Goal: Task Accomplishment & Management: Manage account settings

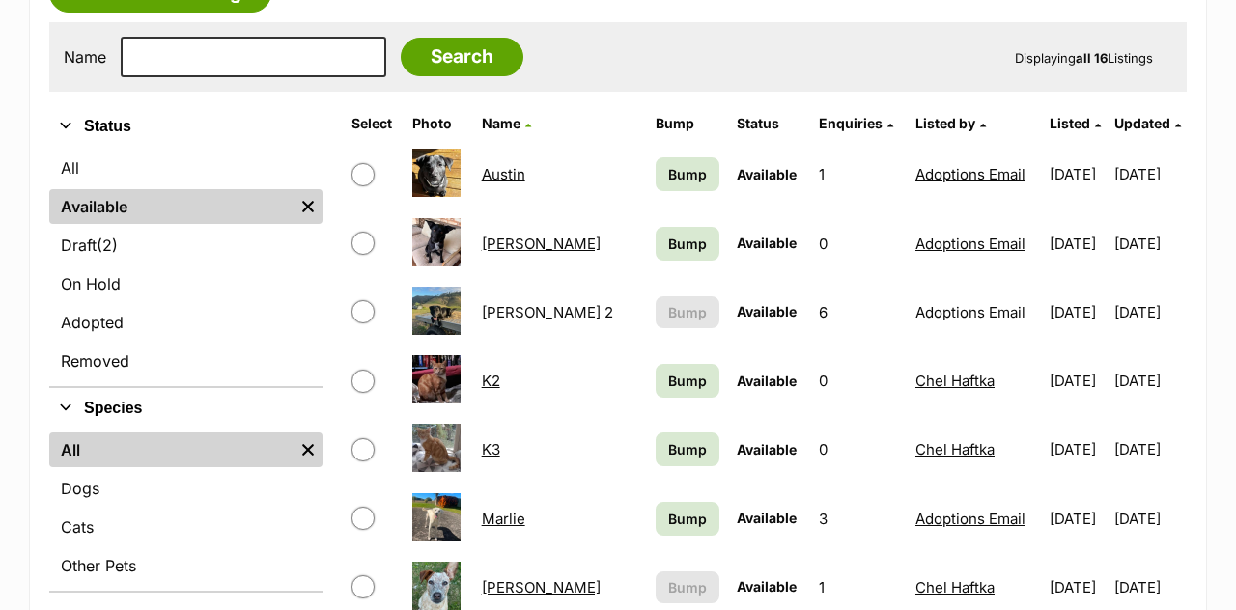
scroll to position [582, 0]
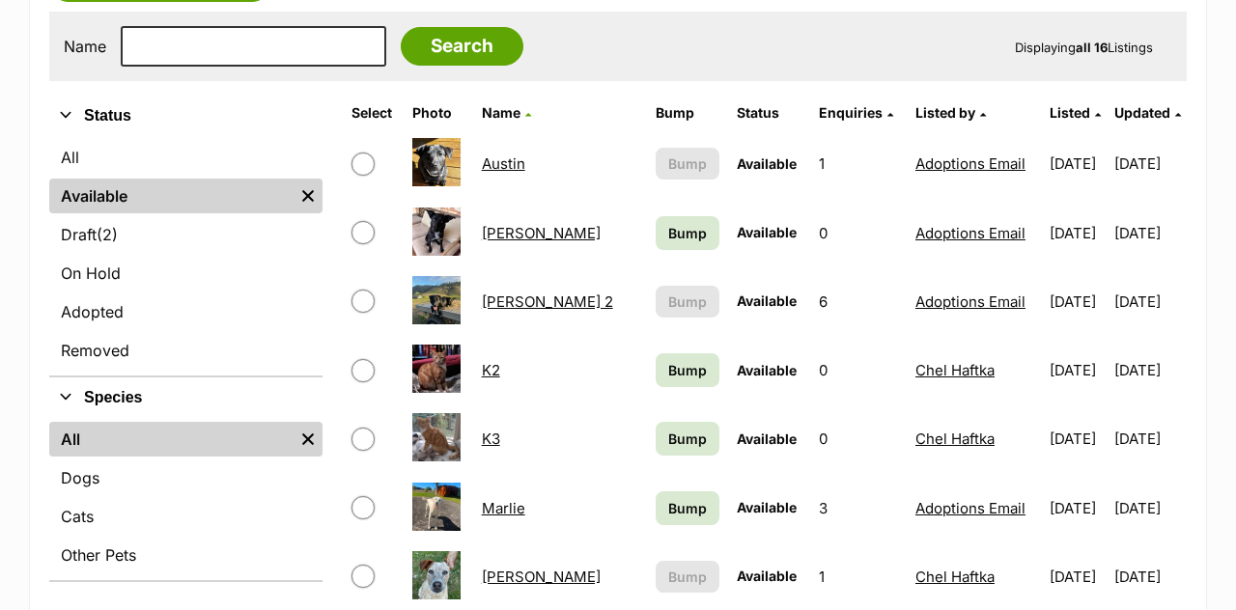
scroll to position [596, 0]
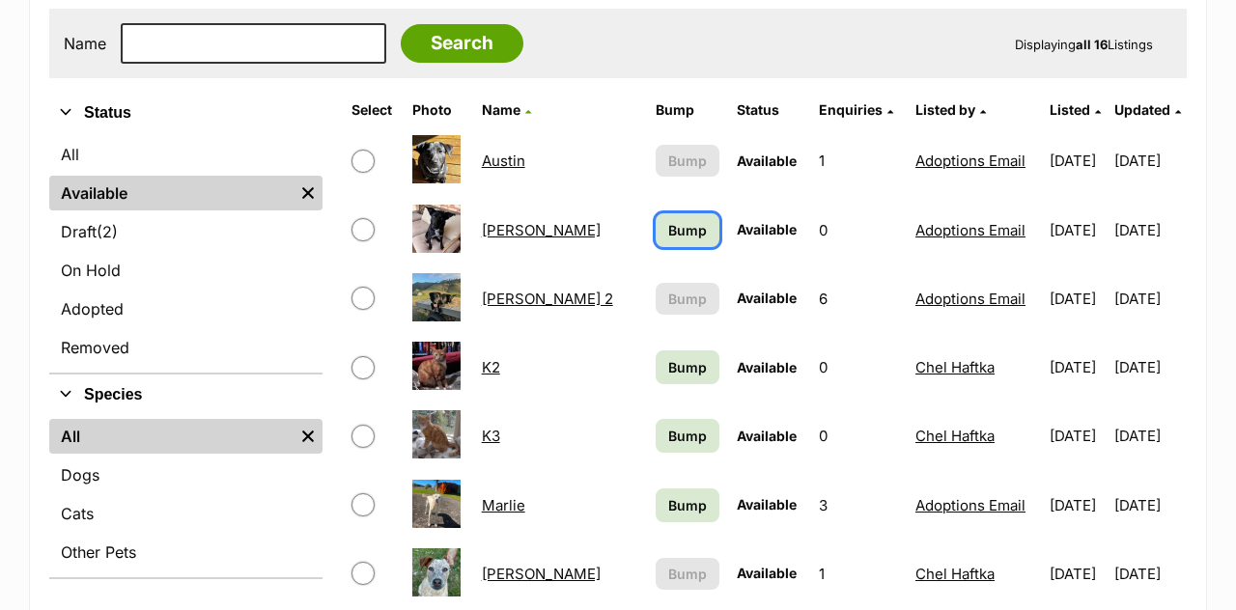
click at [668, 220] on span "Bump" at bounding box center [687, 230] width 39 height 20
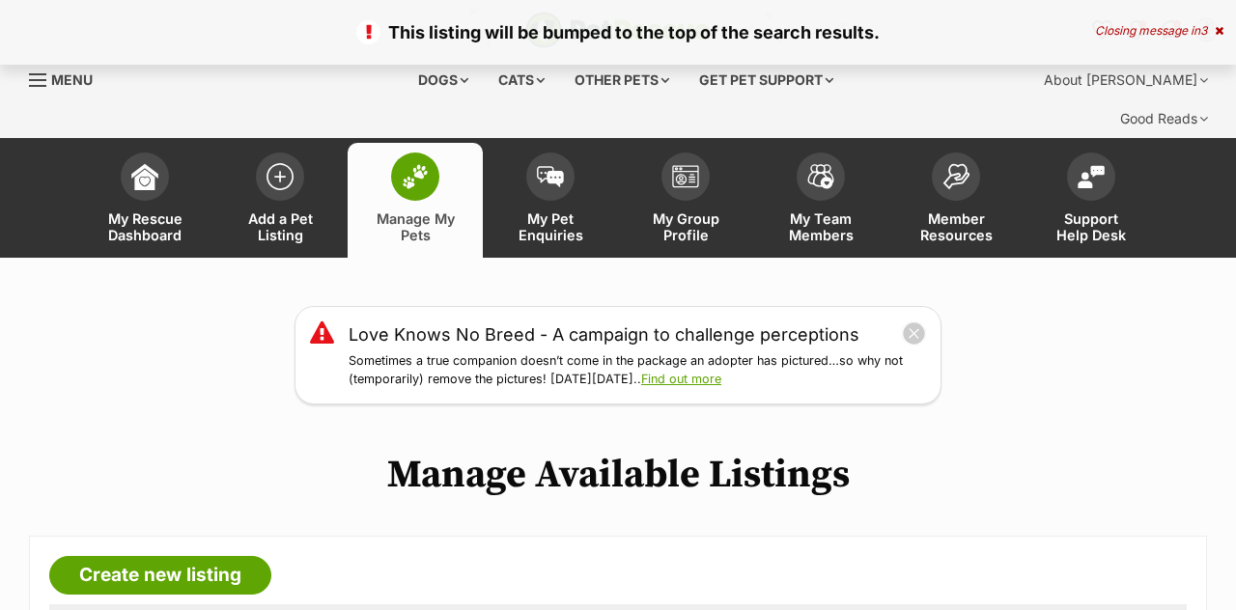
scroll to position [747, 0]
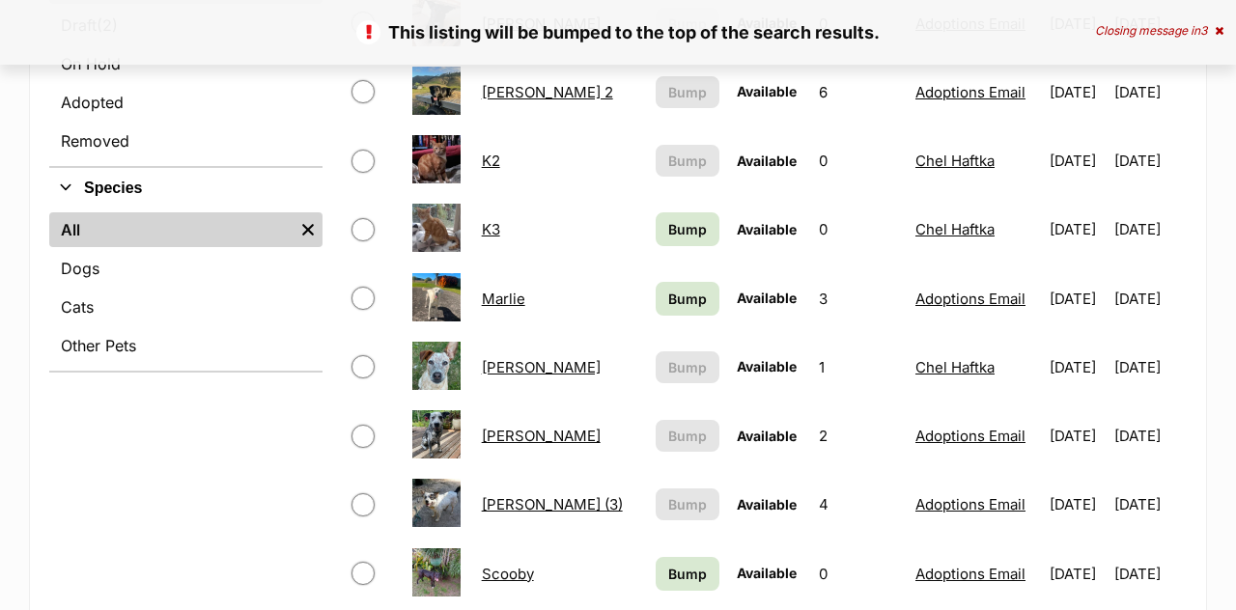
scroll to position [803, 0]
click at [668, 219] on span "Bump" at bounding box center [687, 229] width 39 height 20
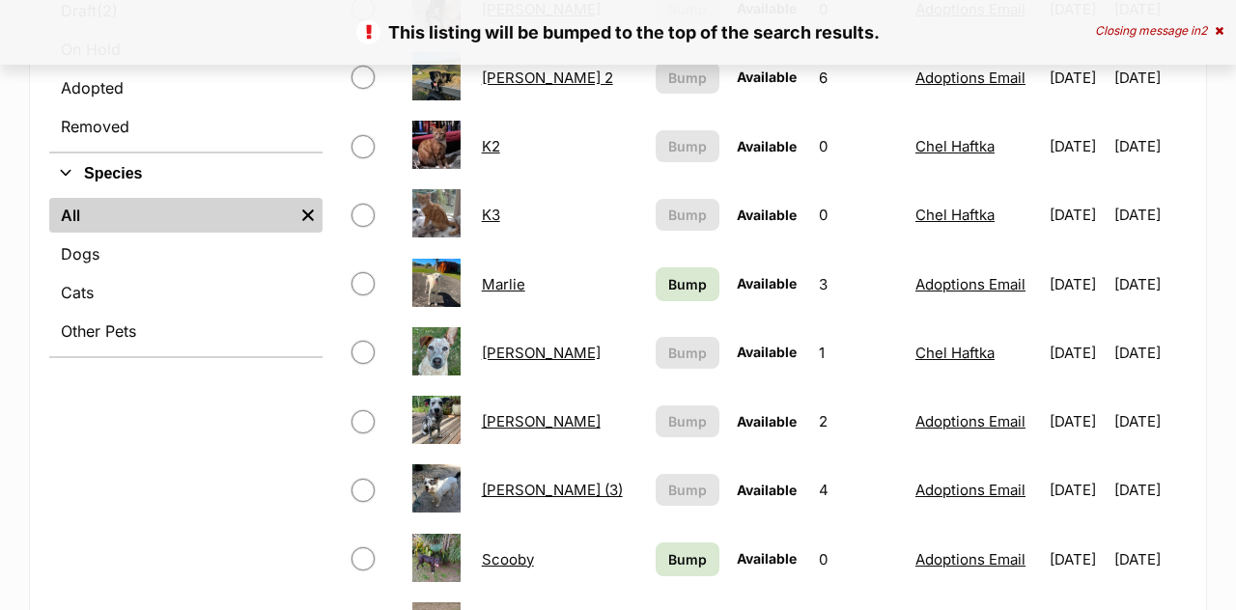
scroll to position [826, 0]
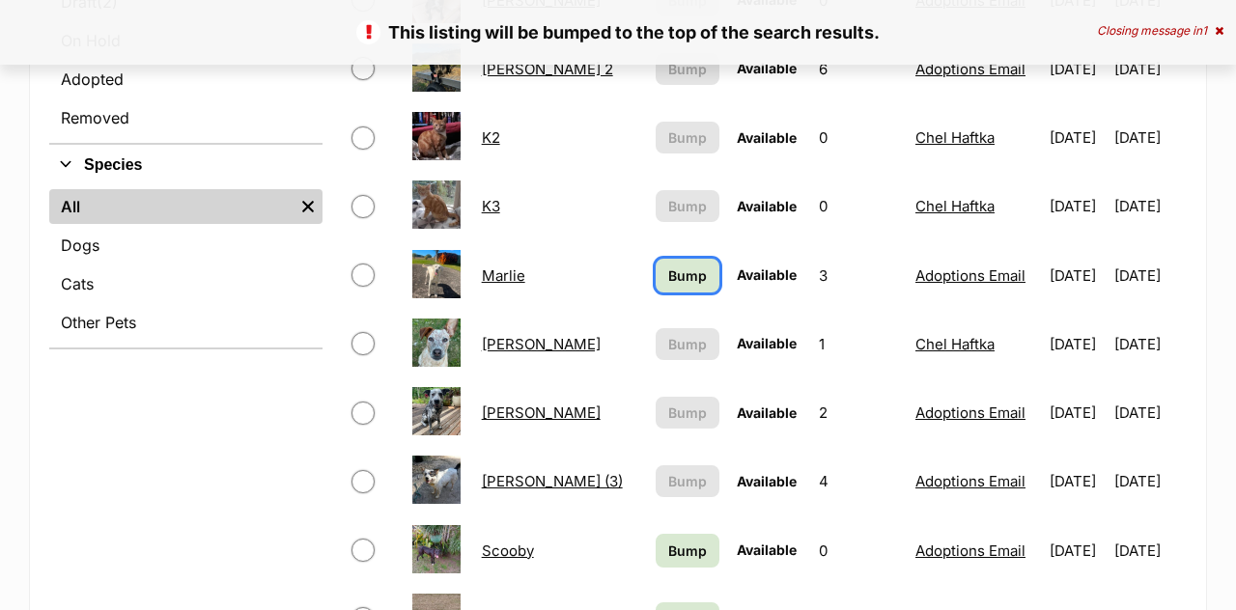
click at [668, 266] on span "Bump" at bounding box center [687, 276] width 39 height 20
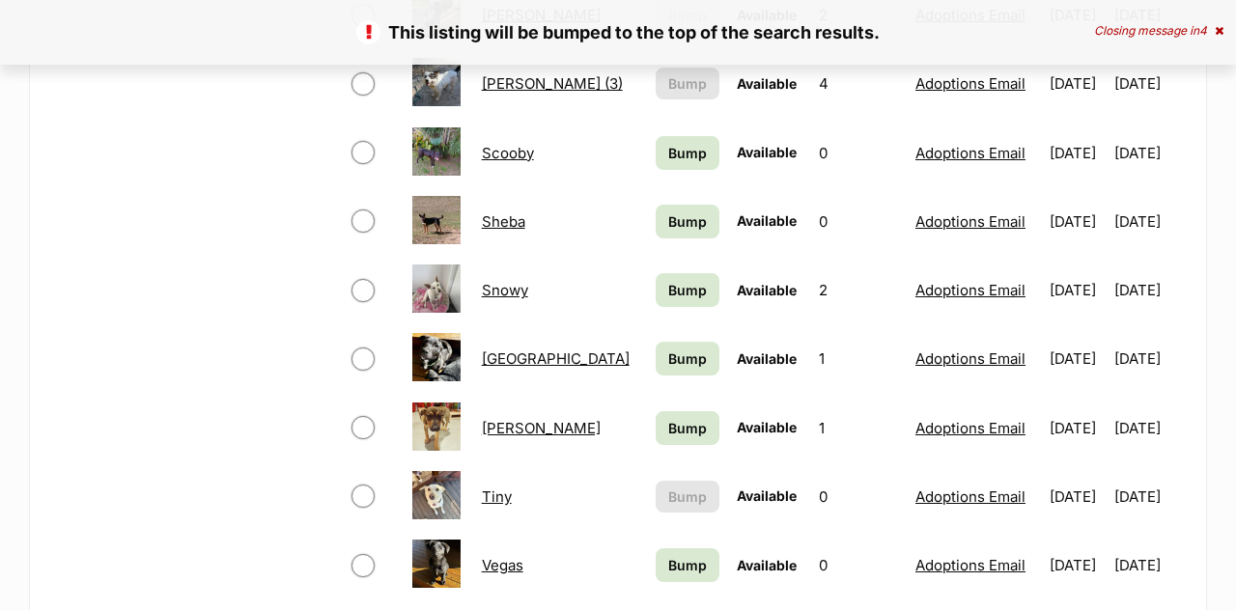
scroll to position [1224, 0]
click at [668, 143] on span "Bump" at bounding box center [687, 153] width 39 height 20
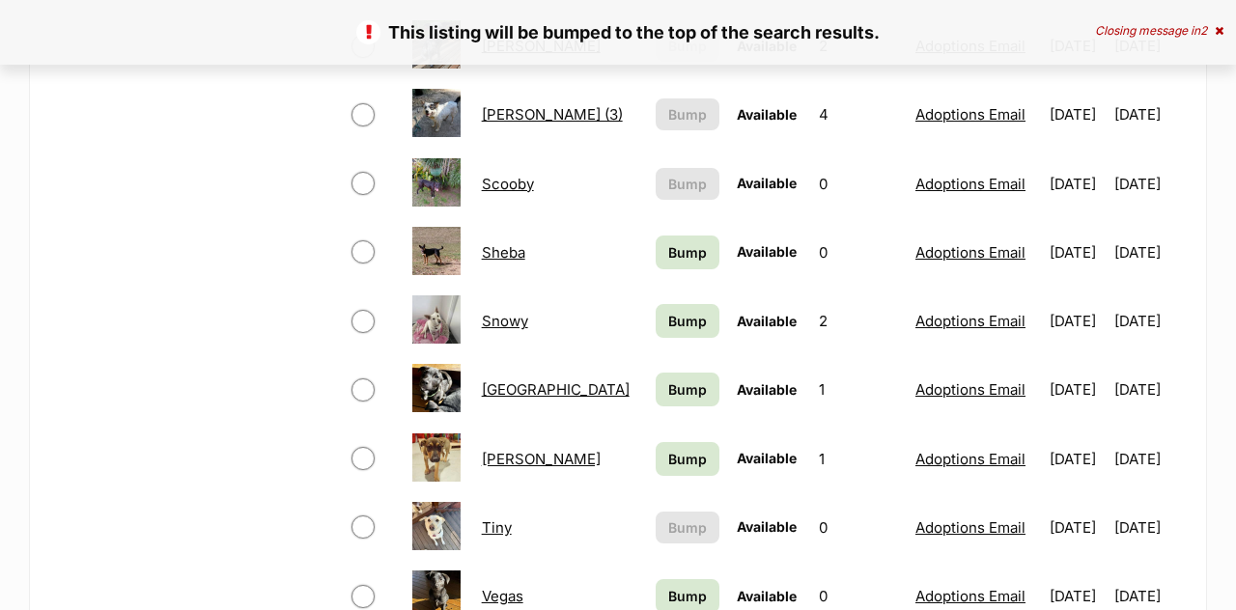
scroll to position [1221, 0]
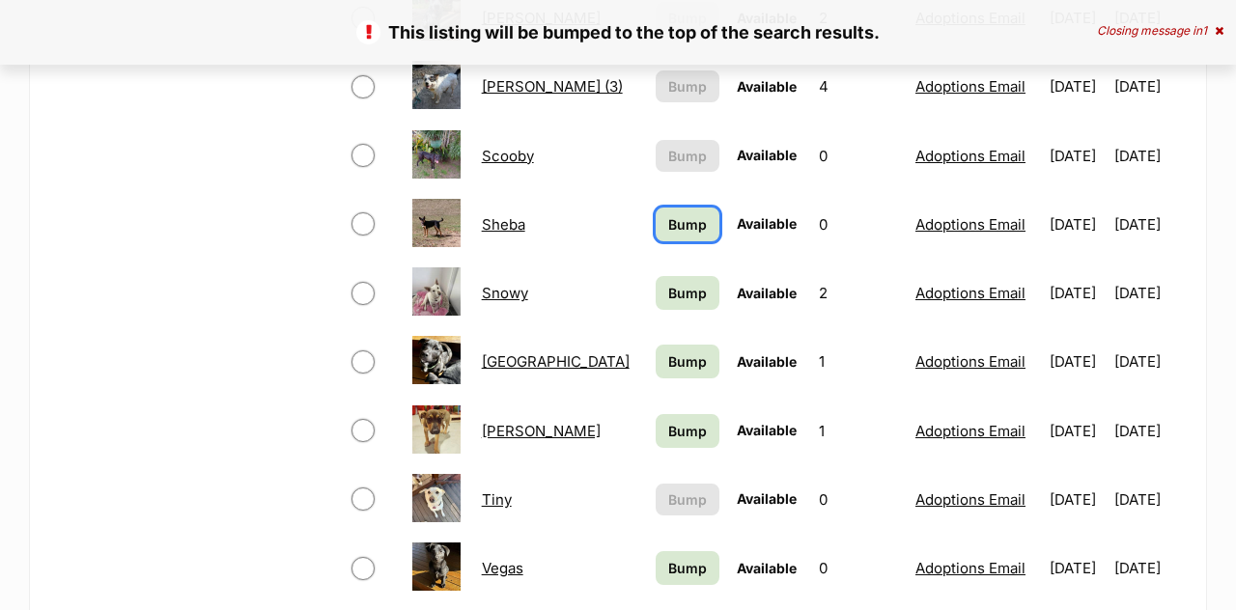
click at [668, 214] on span "Bump" at bounding box center [687, 224] width 39 height 20
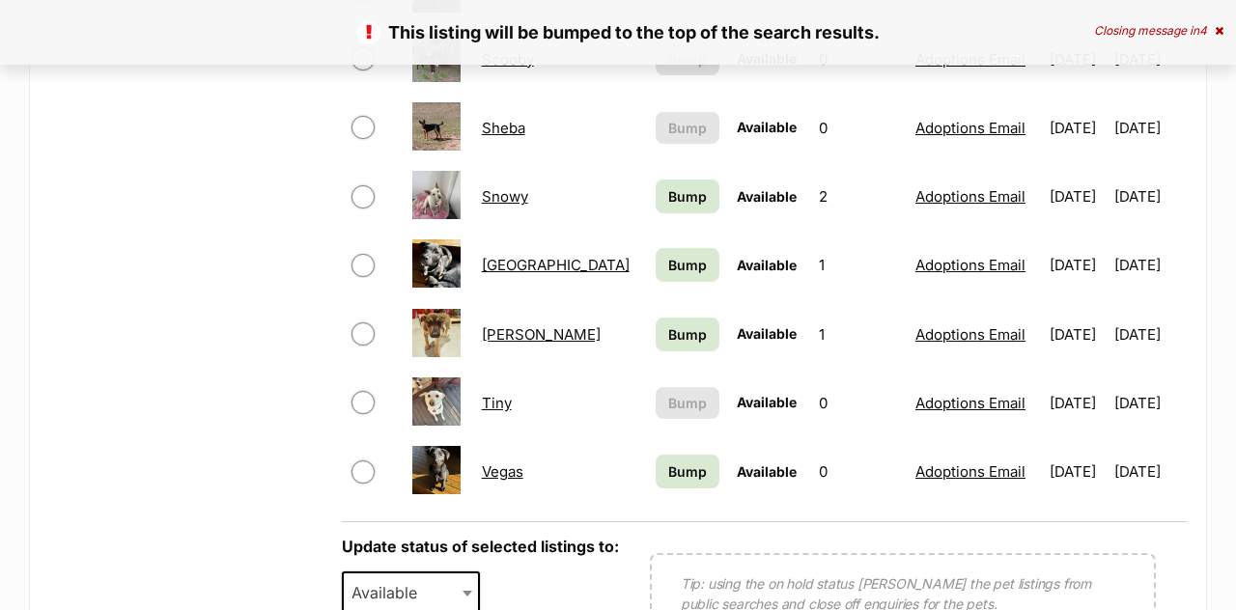
scroll to position [1317, 0]
click at [668, 186] on span "Bump" at bounding box center [687, 196] width 39 height 20
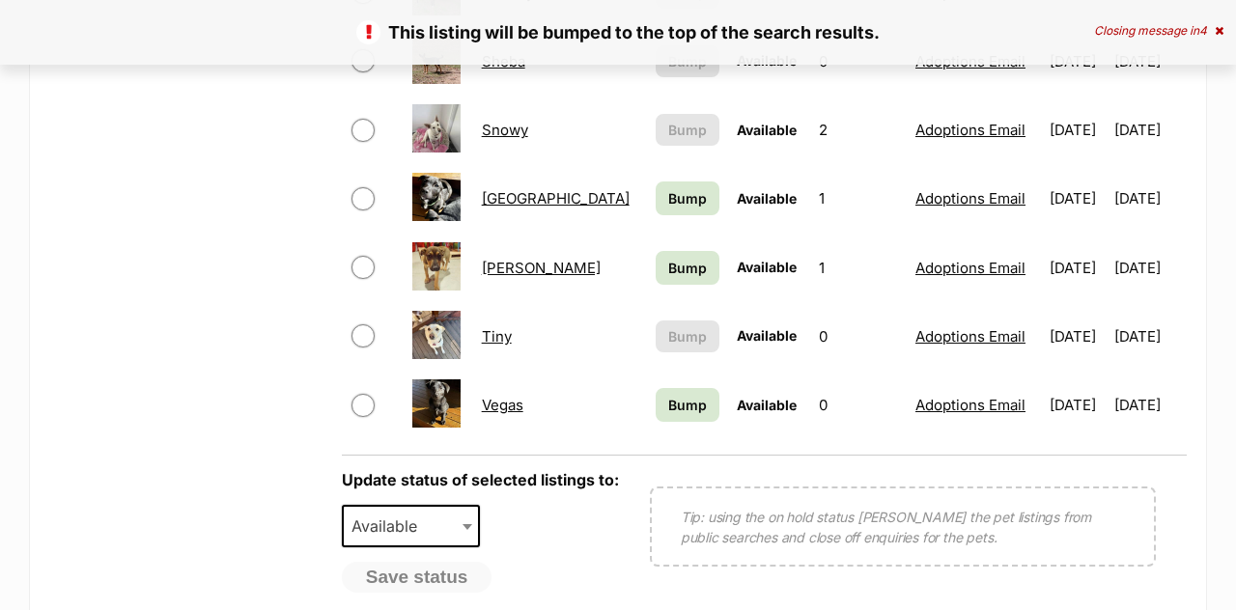
scroll to position [1347, 0]
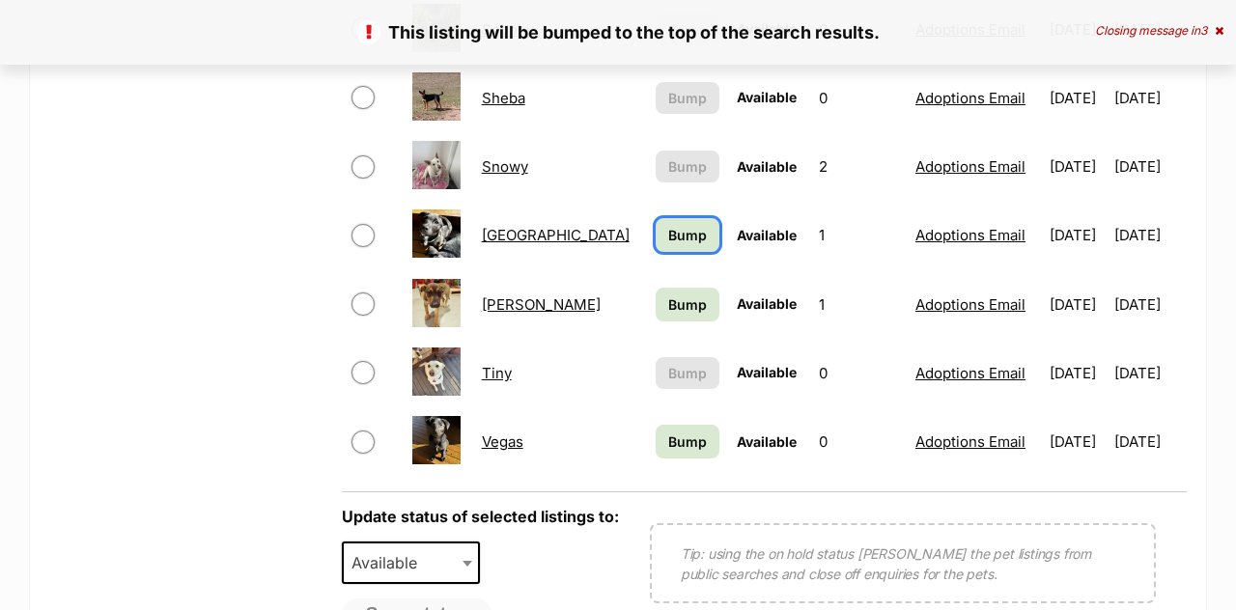
click at [668, 225] on span "Bump" at bounding box center [687, 235] width 39 height 20
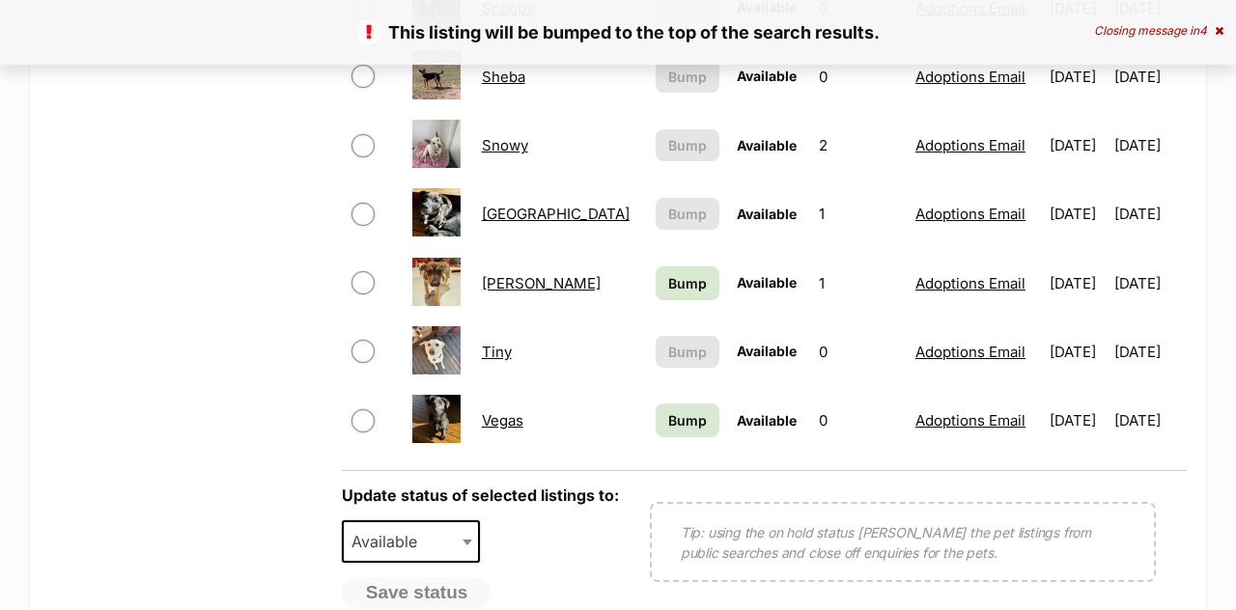
scroll to position [1341, 0]
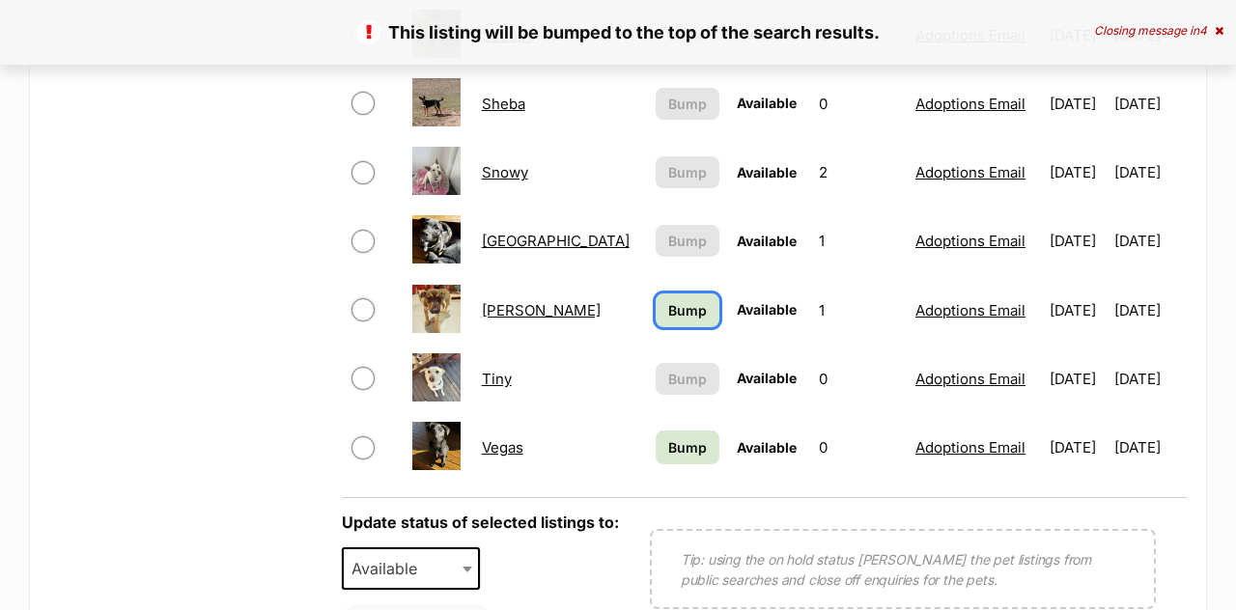
click at [668, 300] on span "Bump" at bounding box center [687, 310] width 39 height 20
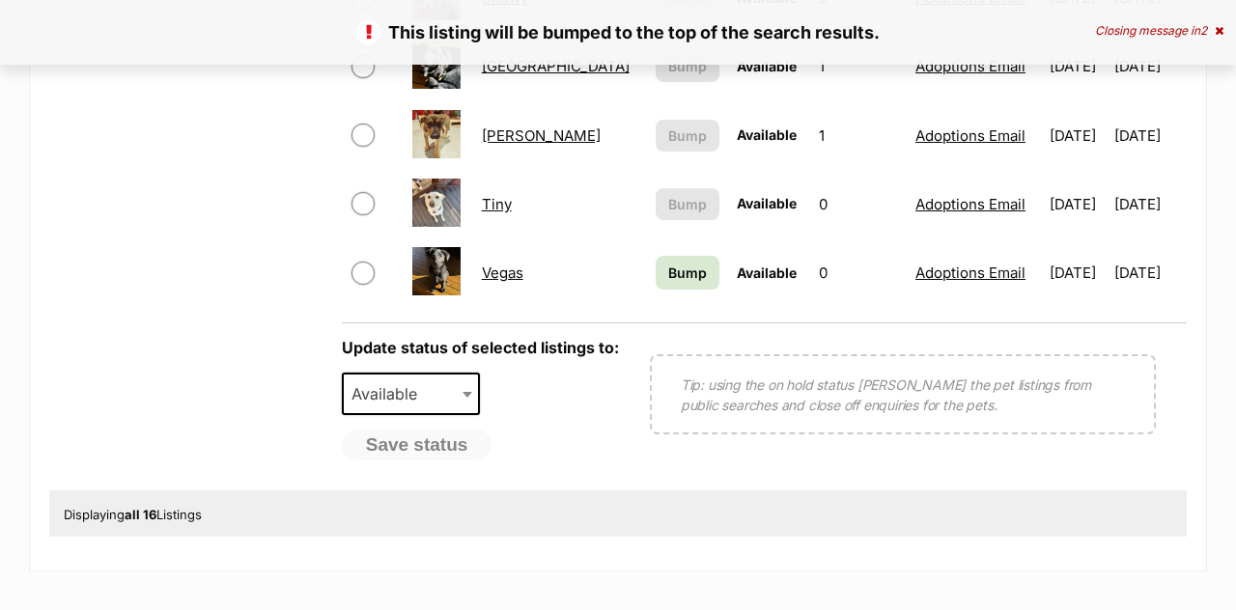
scroll to position [1499, 0]
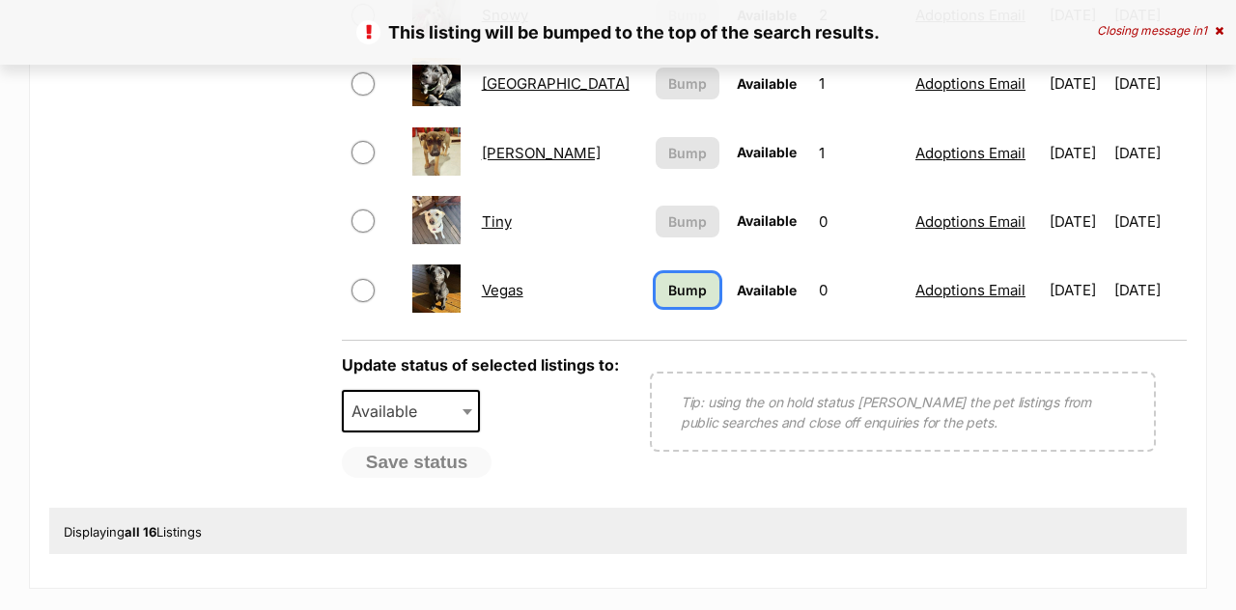
click at [668, 280] on span "Bump" at bounding box center [687, 290] width 39 height 20
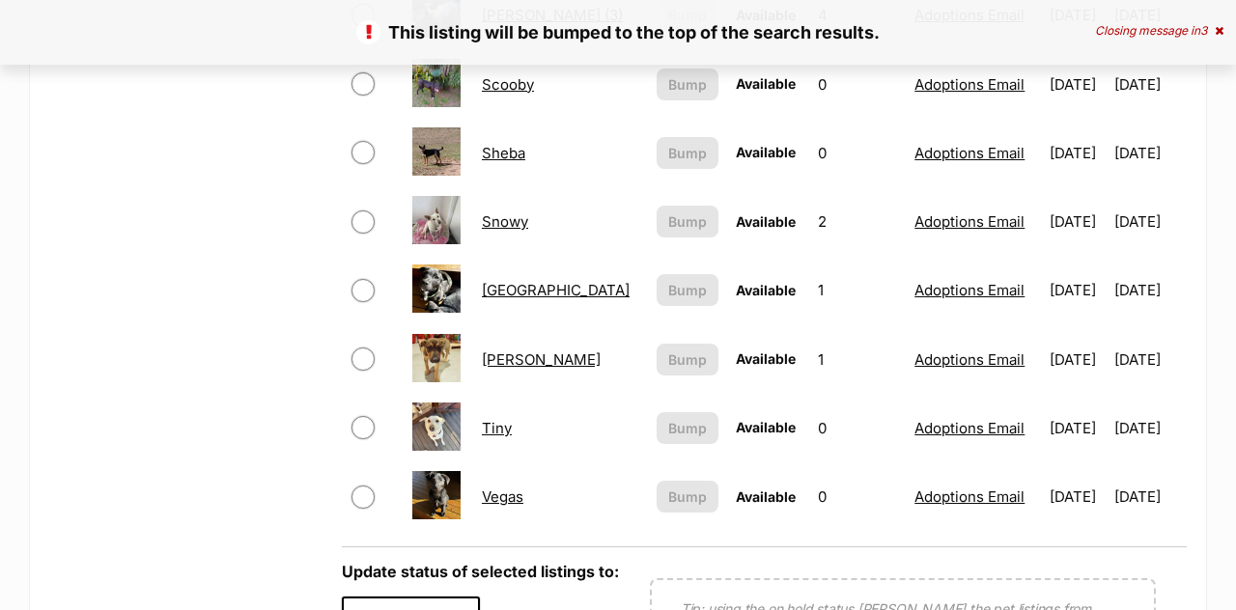
scroll to position [1292, 0]
click at [502, 419] on link "Tiny" at bounding box center [497, 428] width 30 height 18
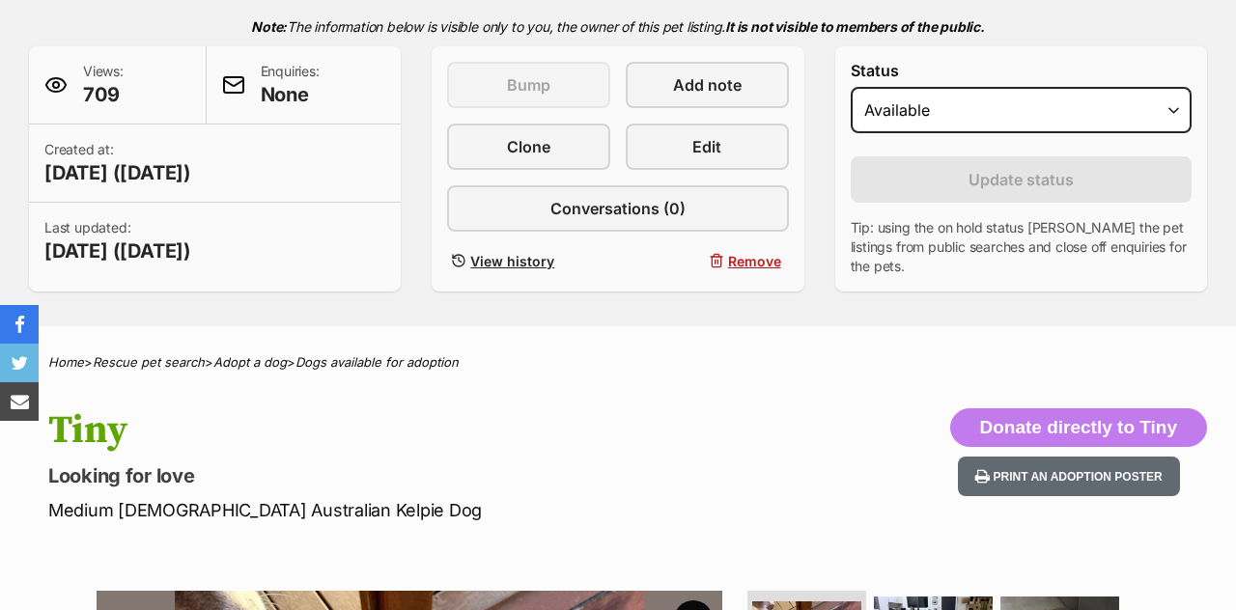
scroll to position [466, 0]
click at [916, 87] on select "Draft Available On hold Adopted" at bounding box center [1021, 110] width 341 height 46
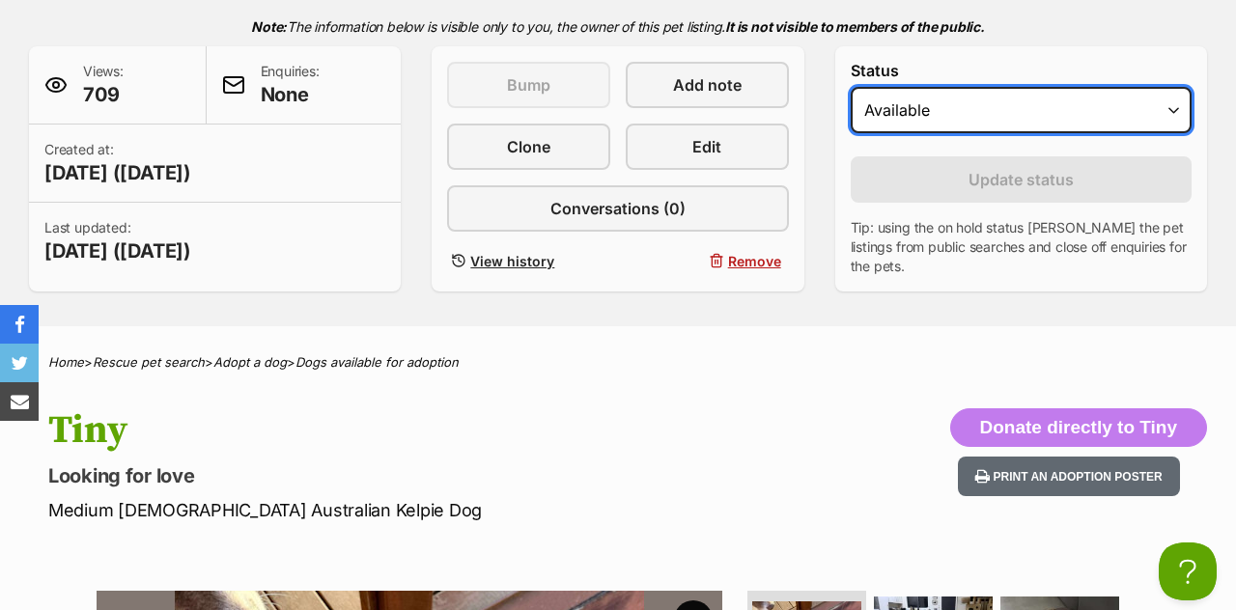
scroll to position [0, 0]
select select "on_hold"
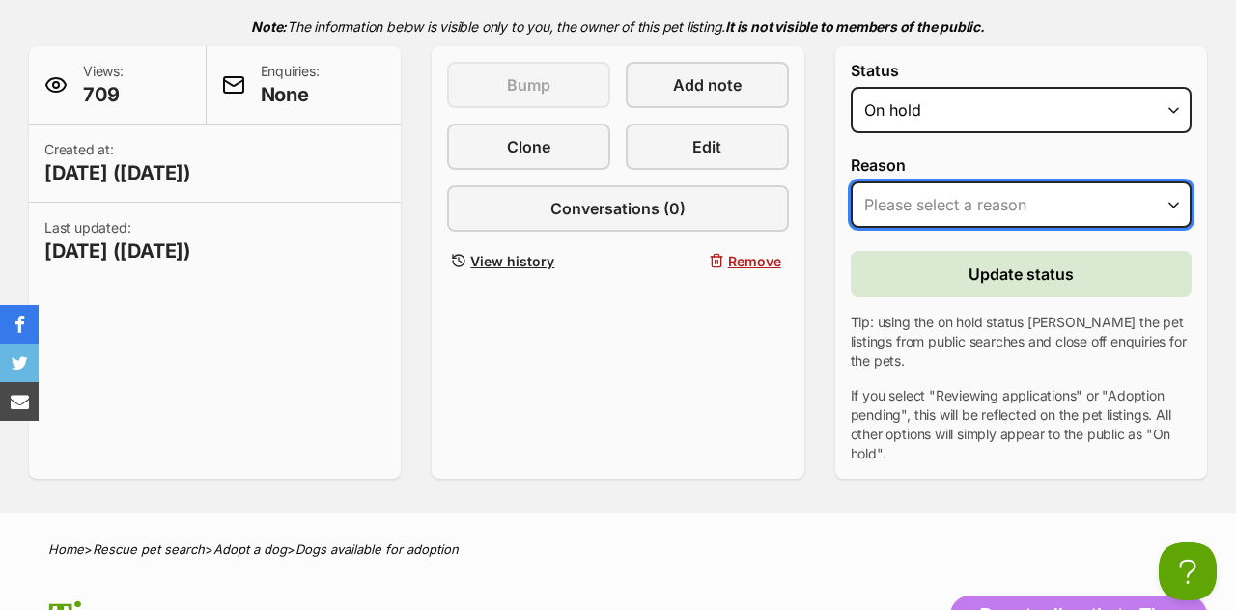
click at [961, 182] on select "Please select a reason Medical reasons Reviewing applications Adoption pending …" at bounding box center [1021, 205] width 341 height 46
select select "adoption_pending"
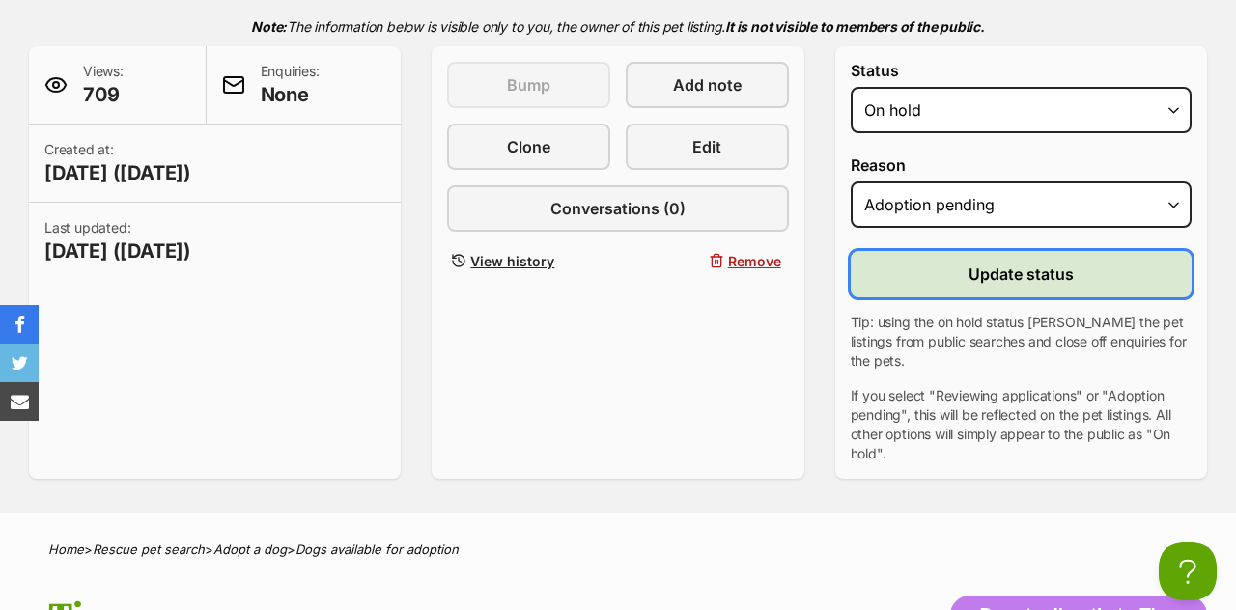
click at [1001, 263] on span "Update status" at bounding box center [1021, 274] width 105 height 23
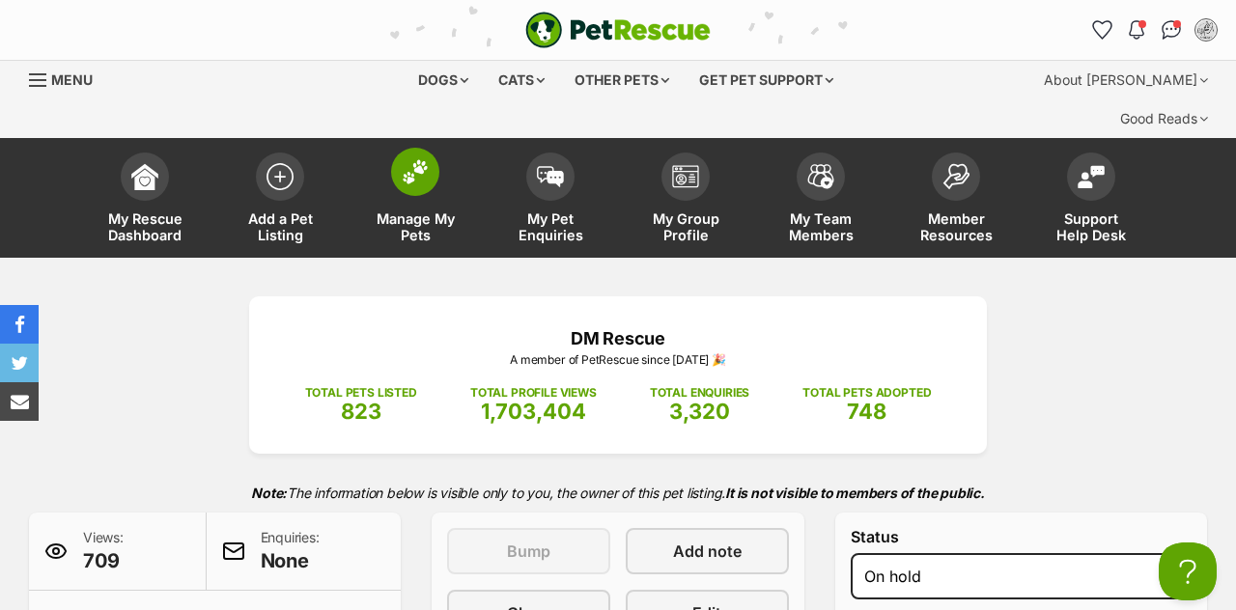
click at [409, 159] on img at bounding box center [415, 171] width 27 height 25
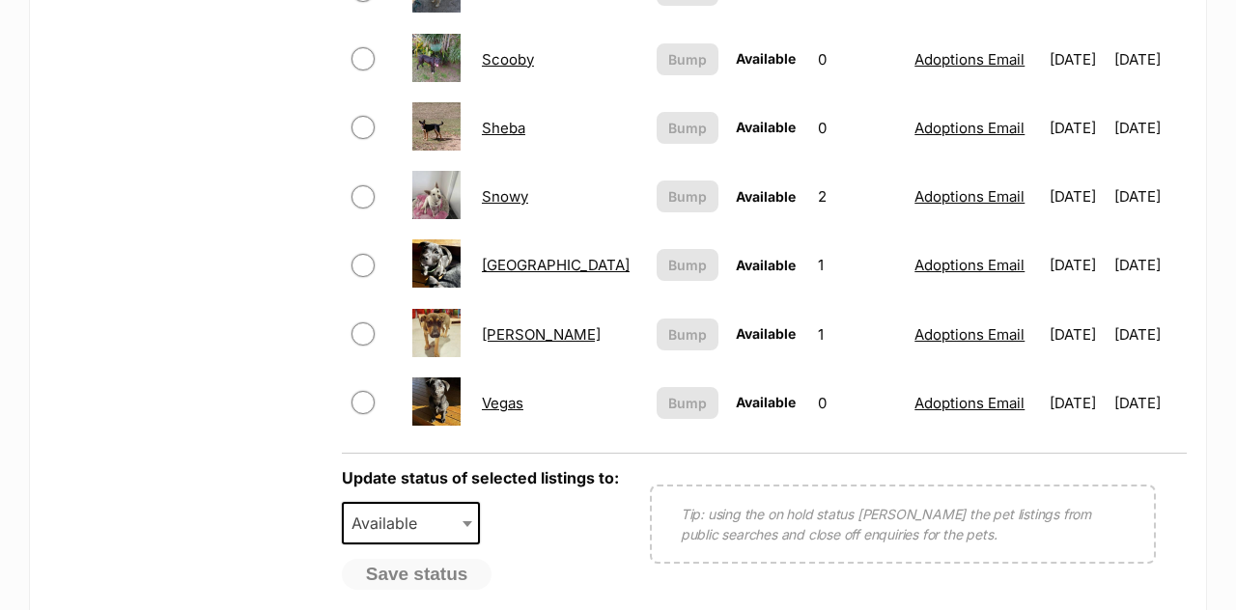
scroll to position [1280, 0]
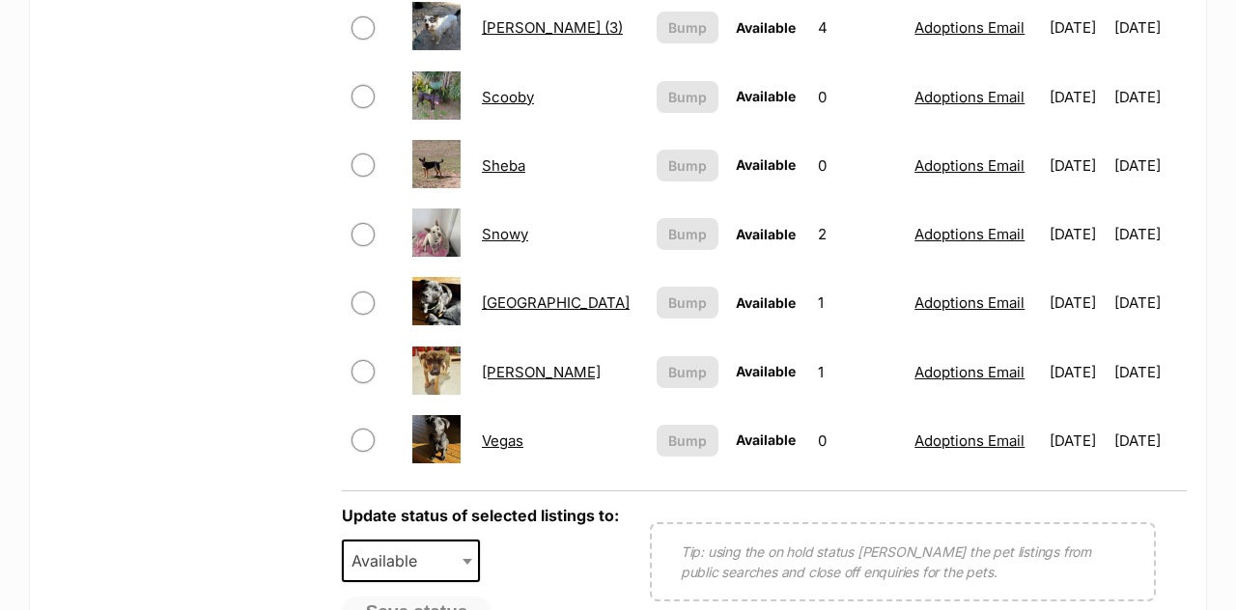
click at [515, 432] on link "Vegas" at bounding box center [503, 441] width 42 height 18
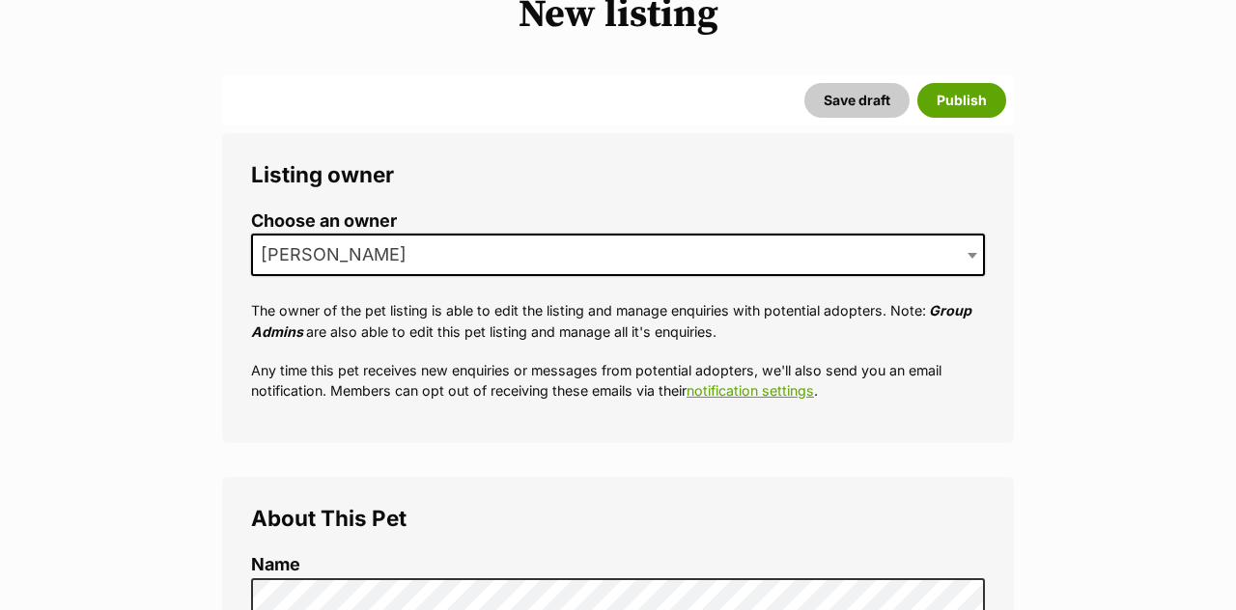
scroll to position [350, 0]
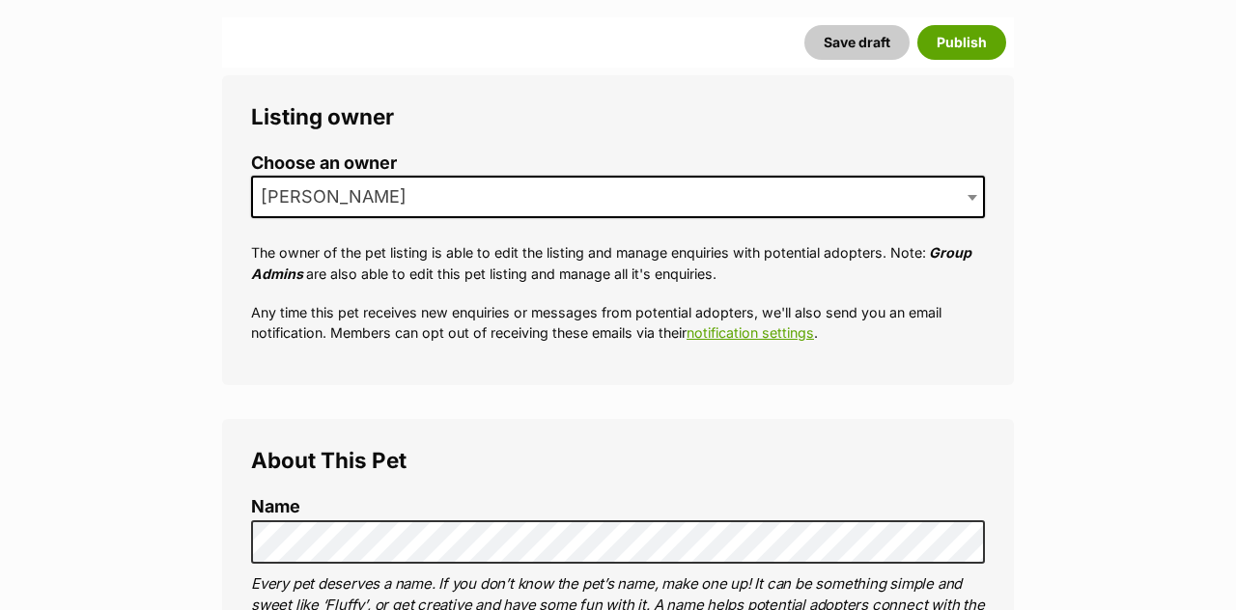
click at [450, 176] on span "[PERSON_NAME]" at bounding box center [618, 197] width 734 height 42
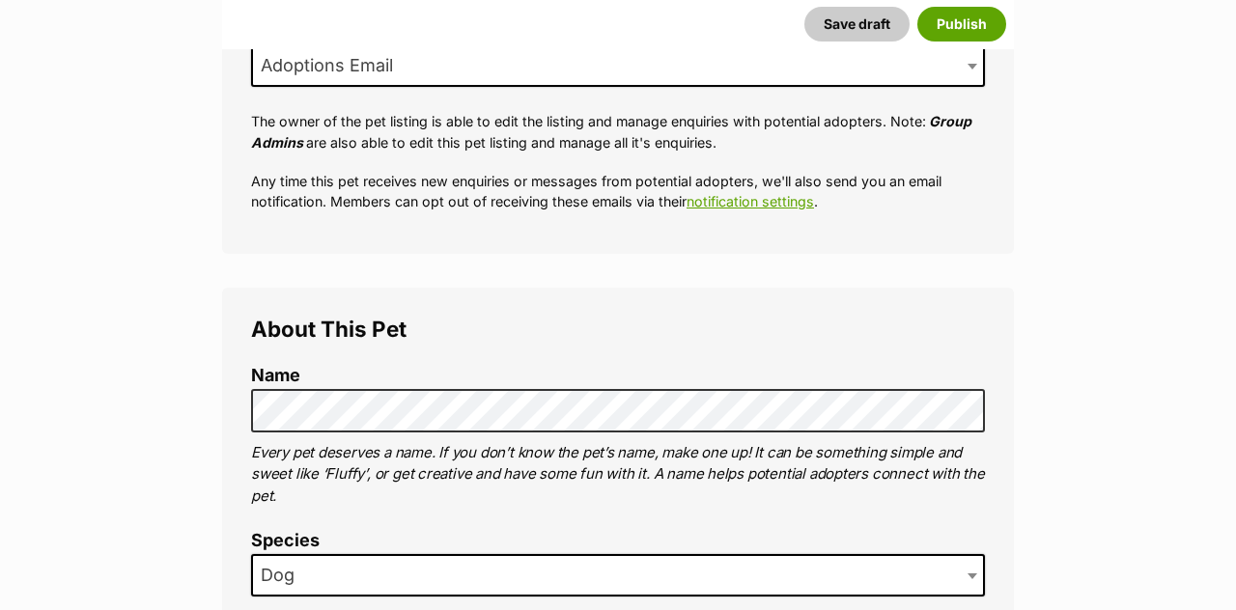
scroll to position [514, 0]
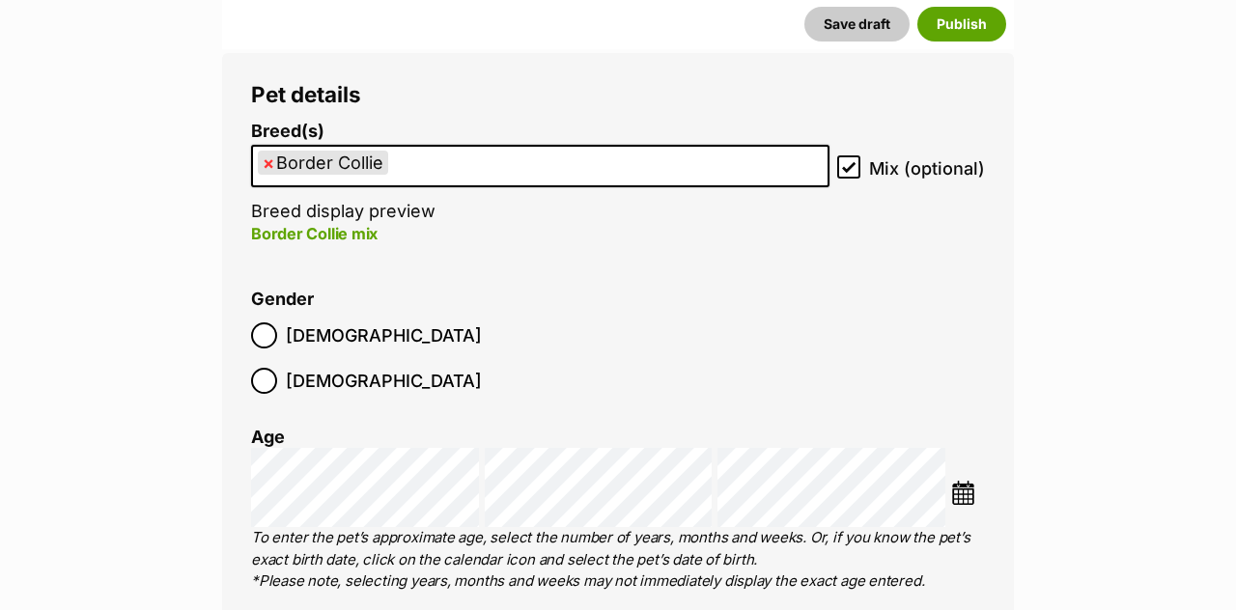
scroll to position [2368, 0]
click at [465, 146] on ul "× Border Collie" at bounding box center [540, 166] width 575 height 40
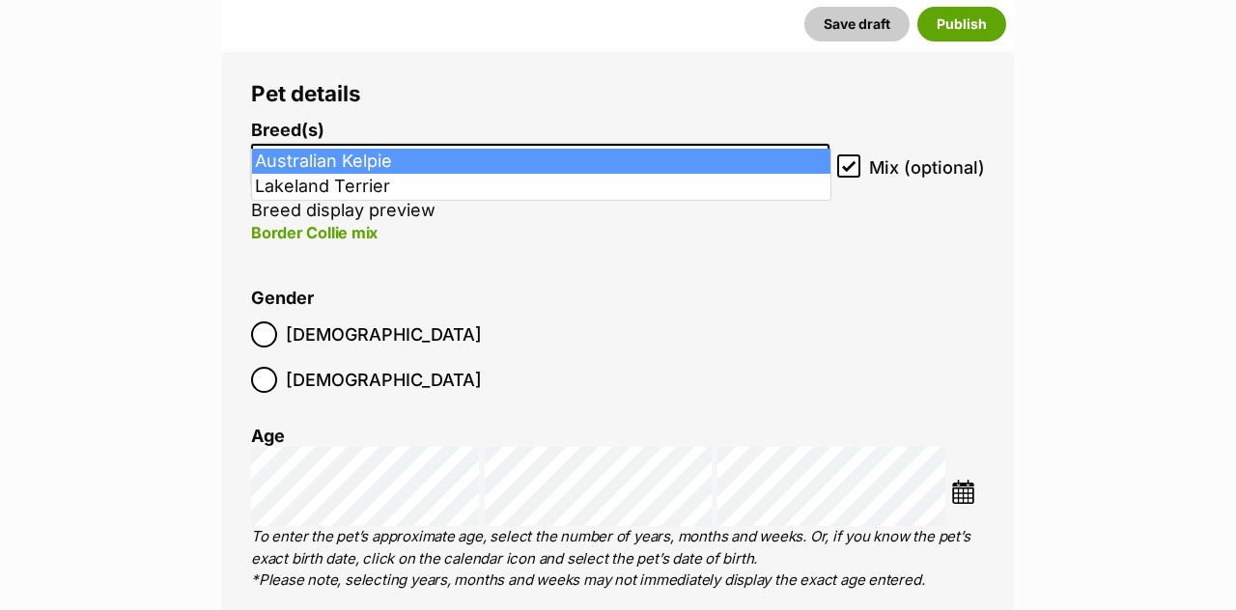
type input "kel"
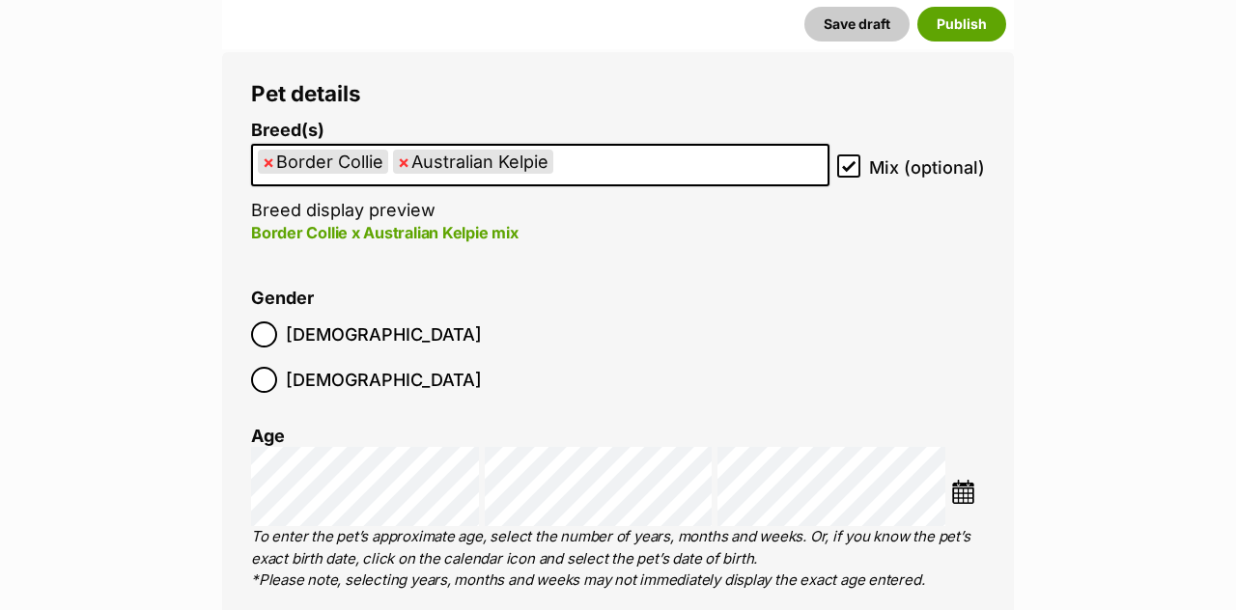
click at [591, 146] on ul "× Border Collie × Australian Kelpie" at bounding box center [540, 166] width 575 height 40
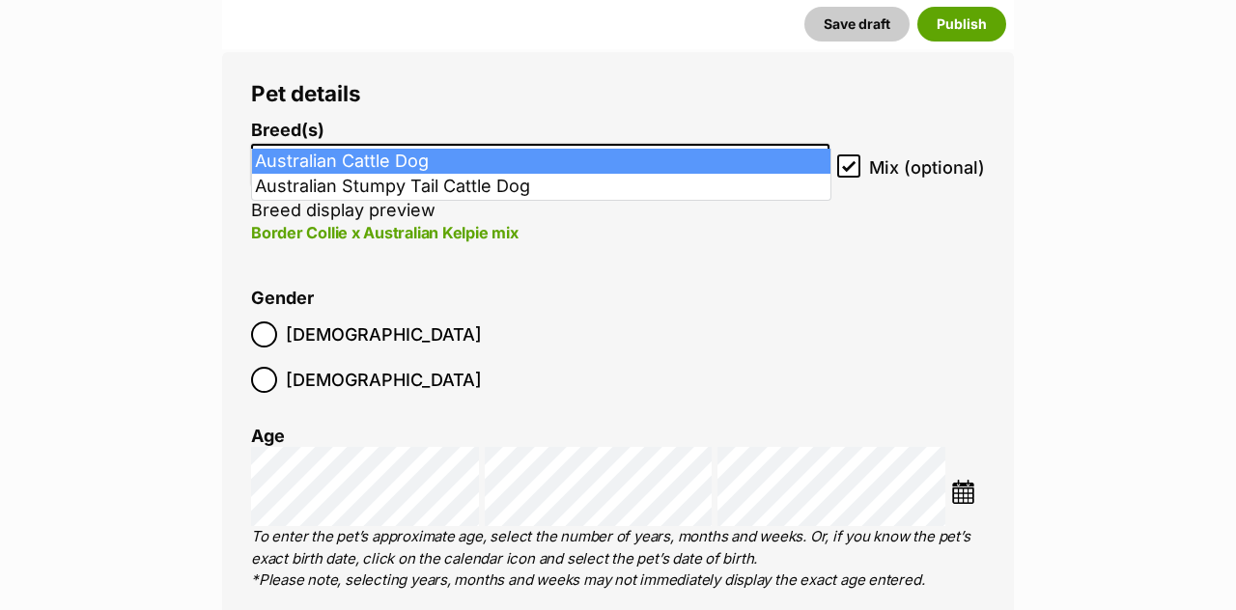
type input "catt"
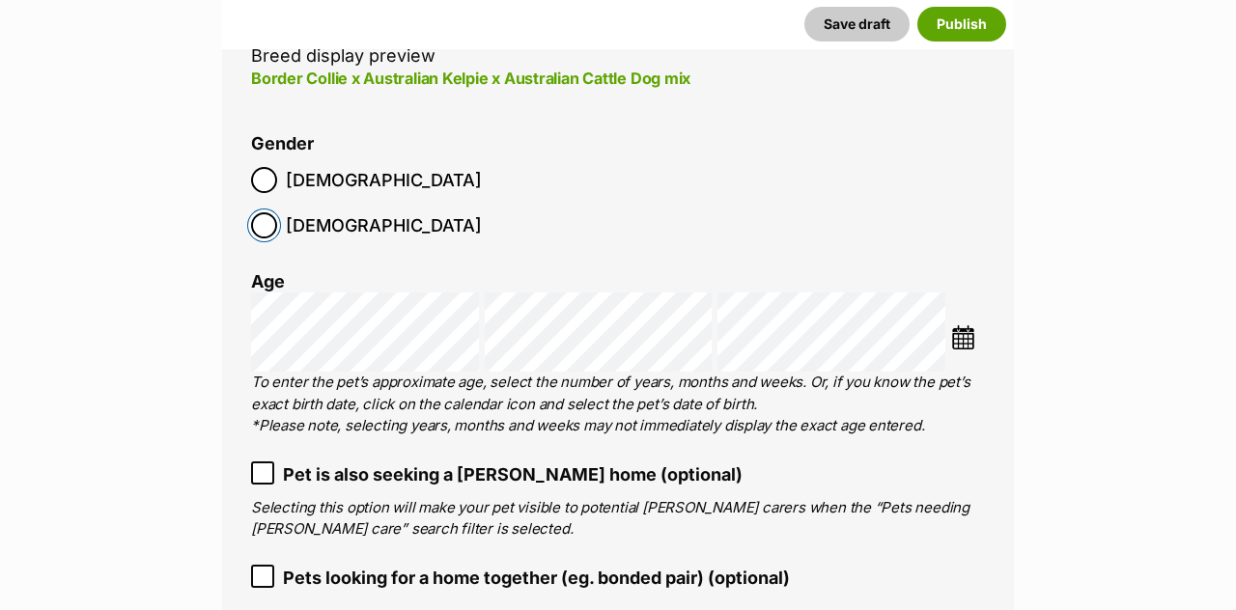
scroll to position [2527, 0]
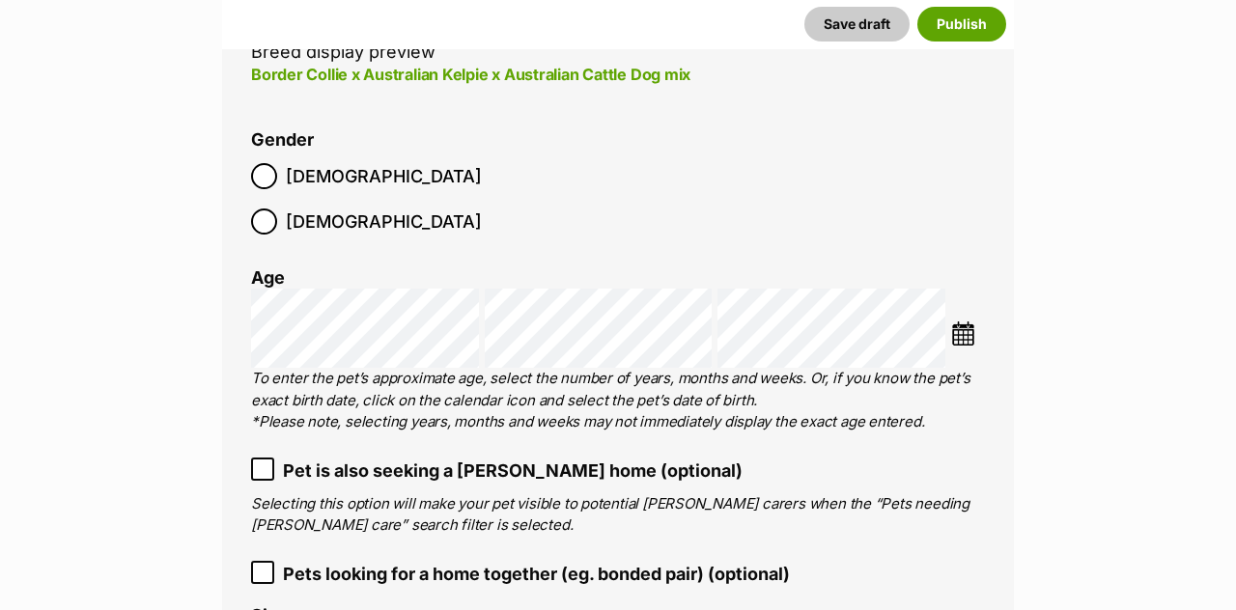
click at [968, 322] on img at bounding box center [963, 334] width 24 height 24
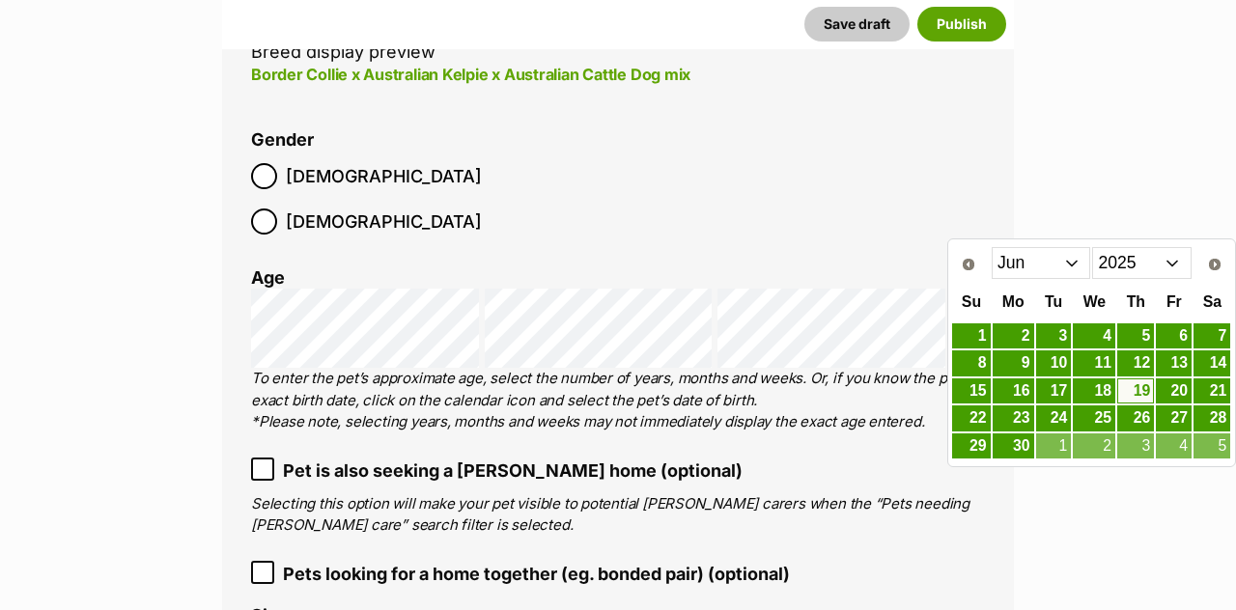
click at [1067, 267] on select "Jan Feb Mar Apr May Jun Jul Aug Sep" at bounding box center [1041, 262] width 99 height 31
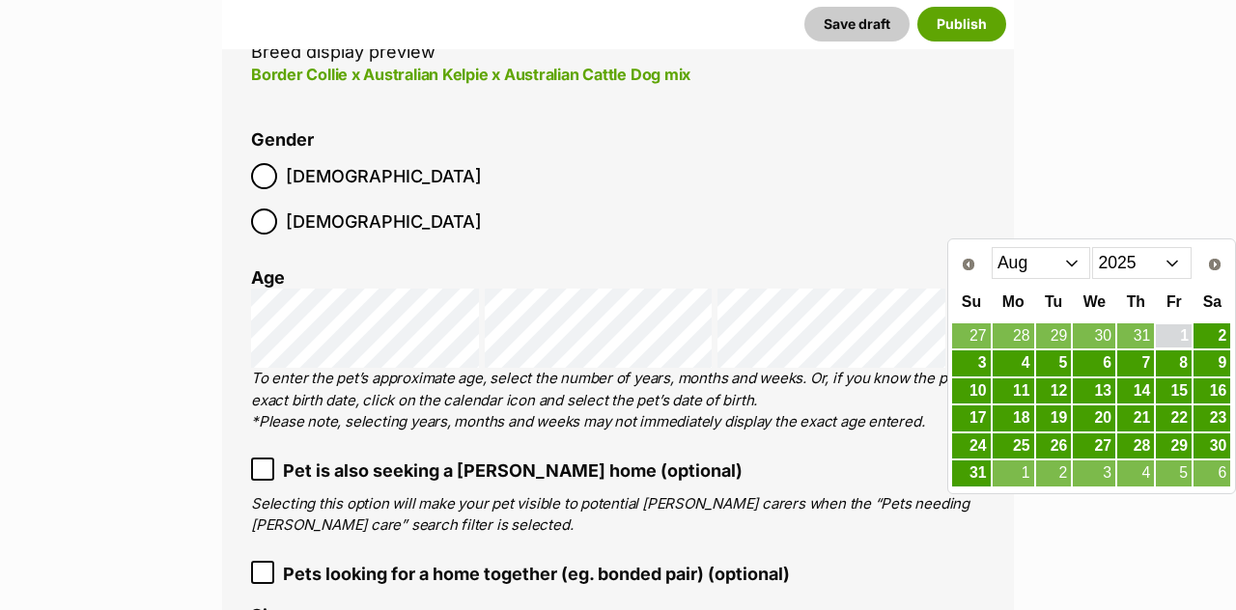
click at [1177, 332] on link "1" at bounding box center [1174, 337] width 36 height 24
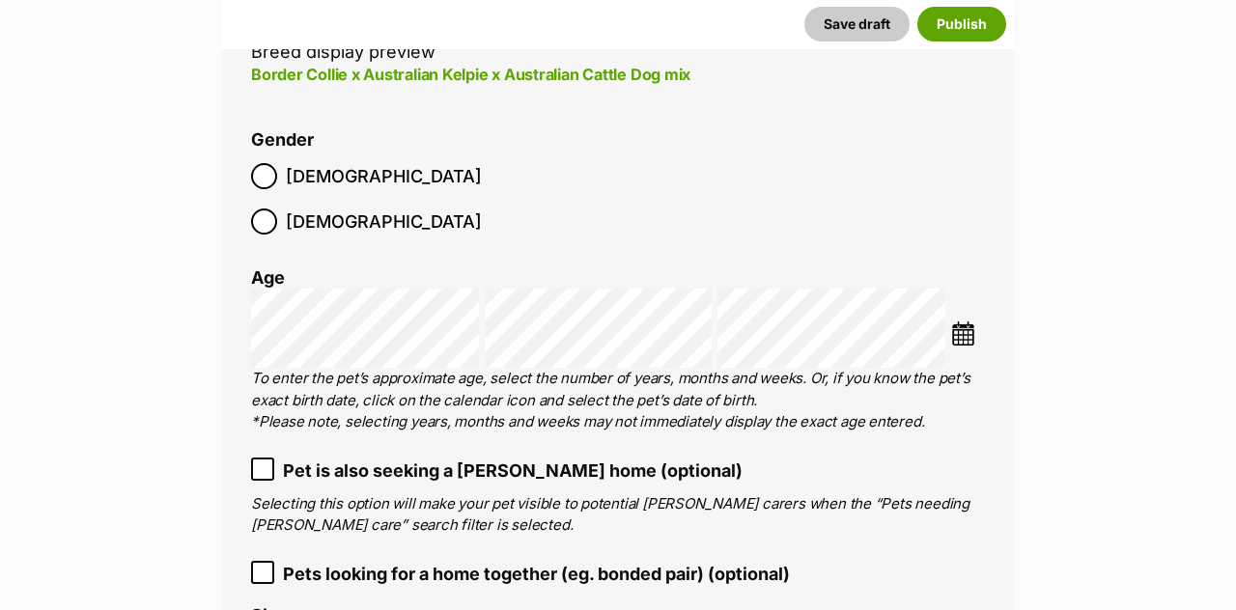
click at [921, 373] on ol "Breed(s) Border Collie Australian Kelpie Australian Cattle Dog Affenpinscher Af…" at bounding box center [618, 318] width 734 height 713
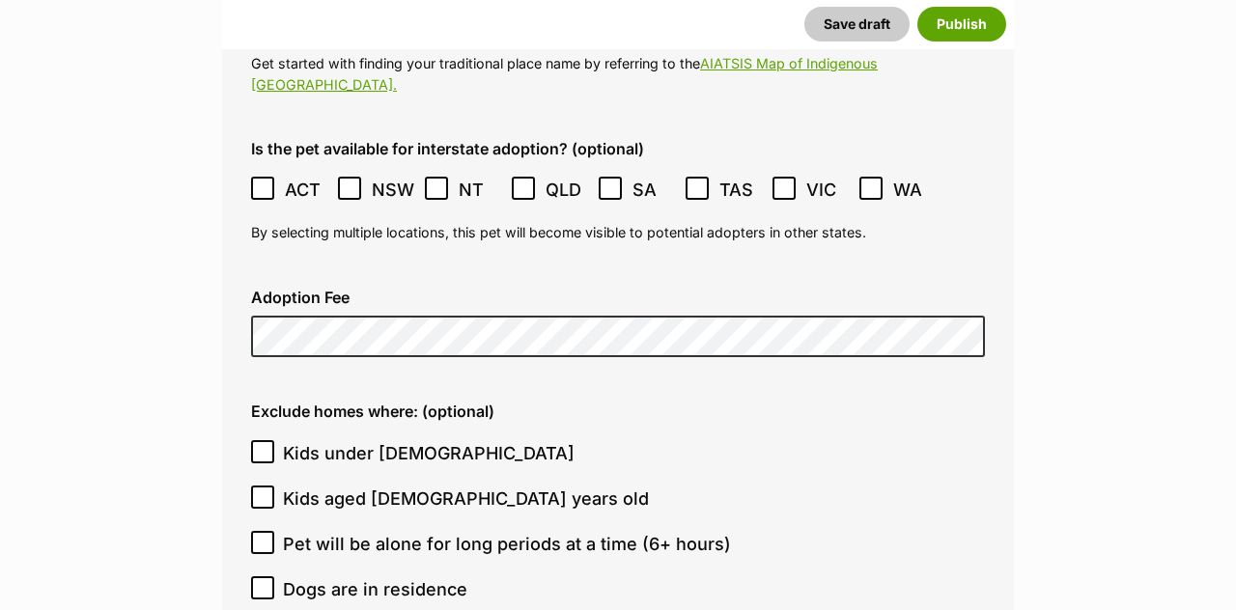
scroll to position [4841, 0]
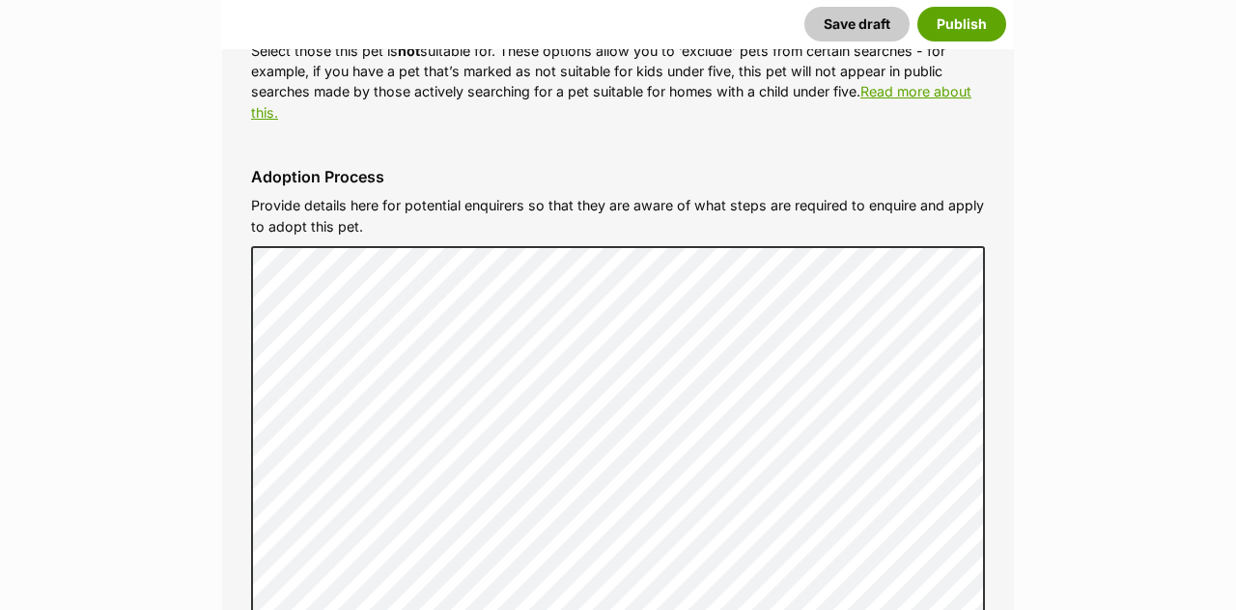
scroll to position [5473, 0]
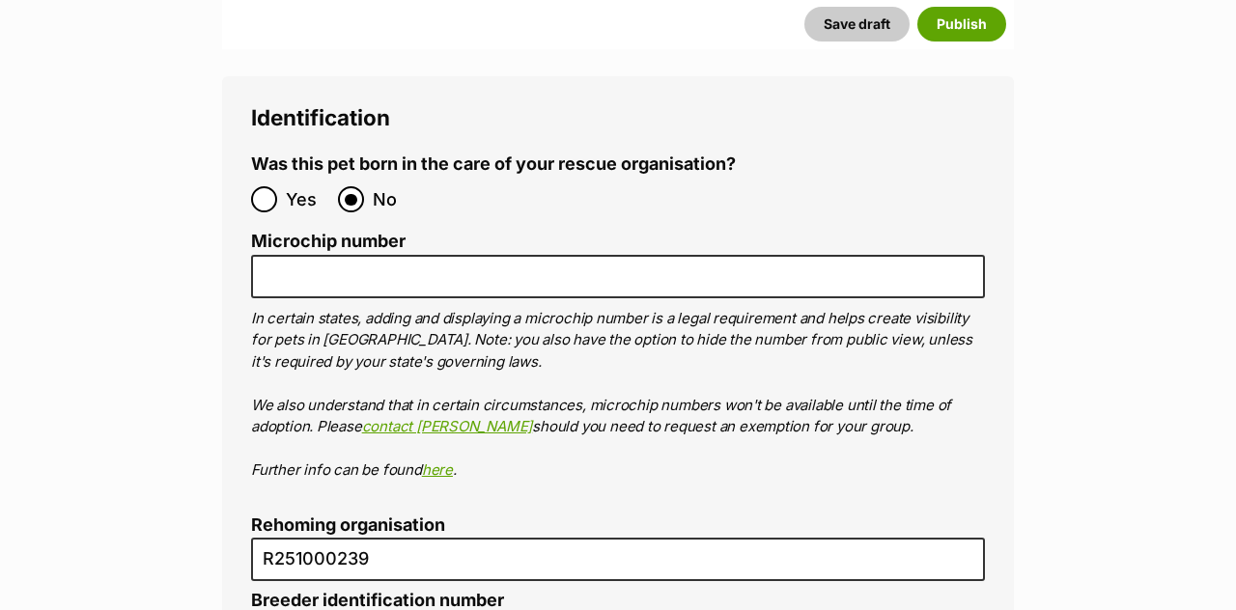
scroll to position [6819, 0]
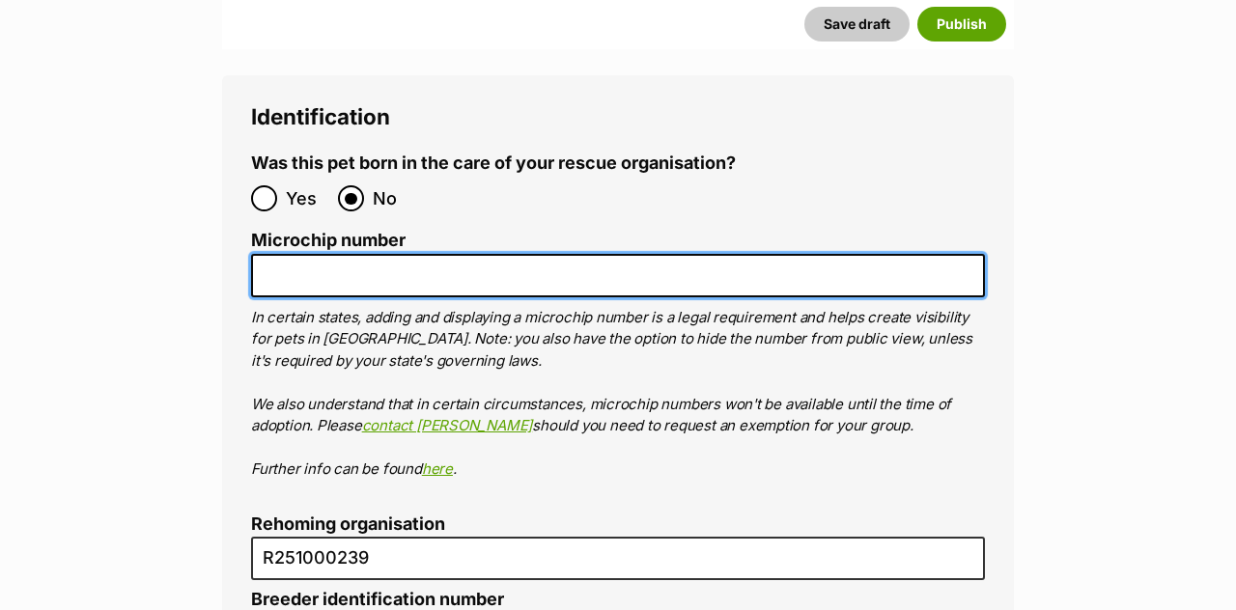
click at [342, 254] on input "Microchip number" at bounding box center [618, 275] width 734 height 43
paste input "991003003335508"
type input "991003003335508"
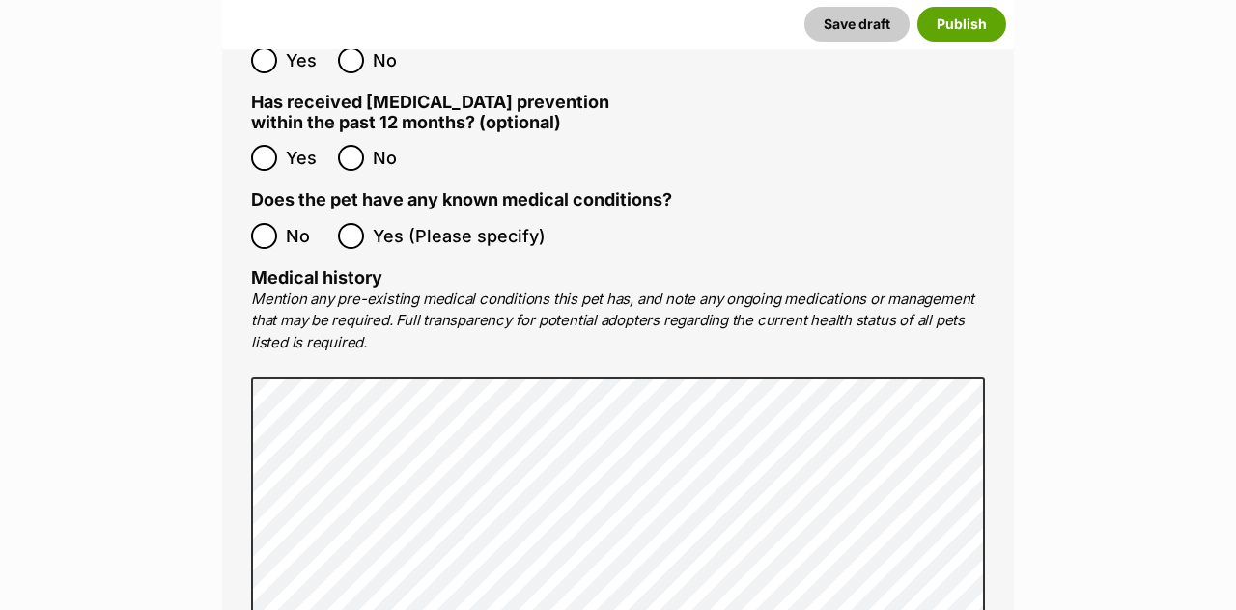
scroll to position [3662, 0]
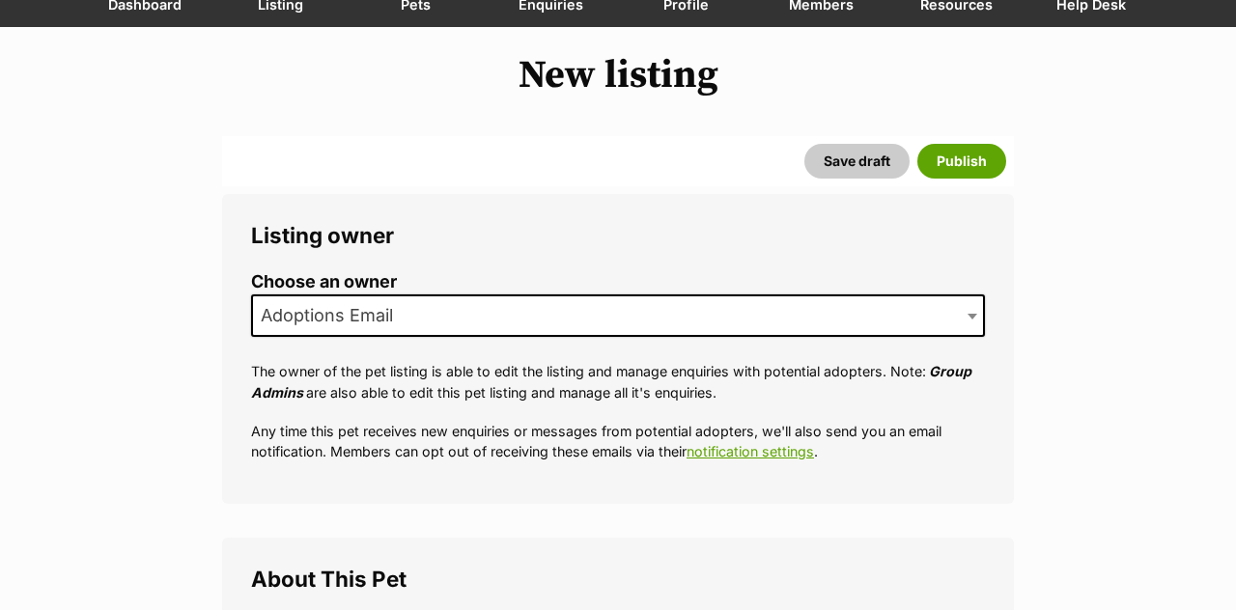
scroll to position [0, 0]
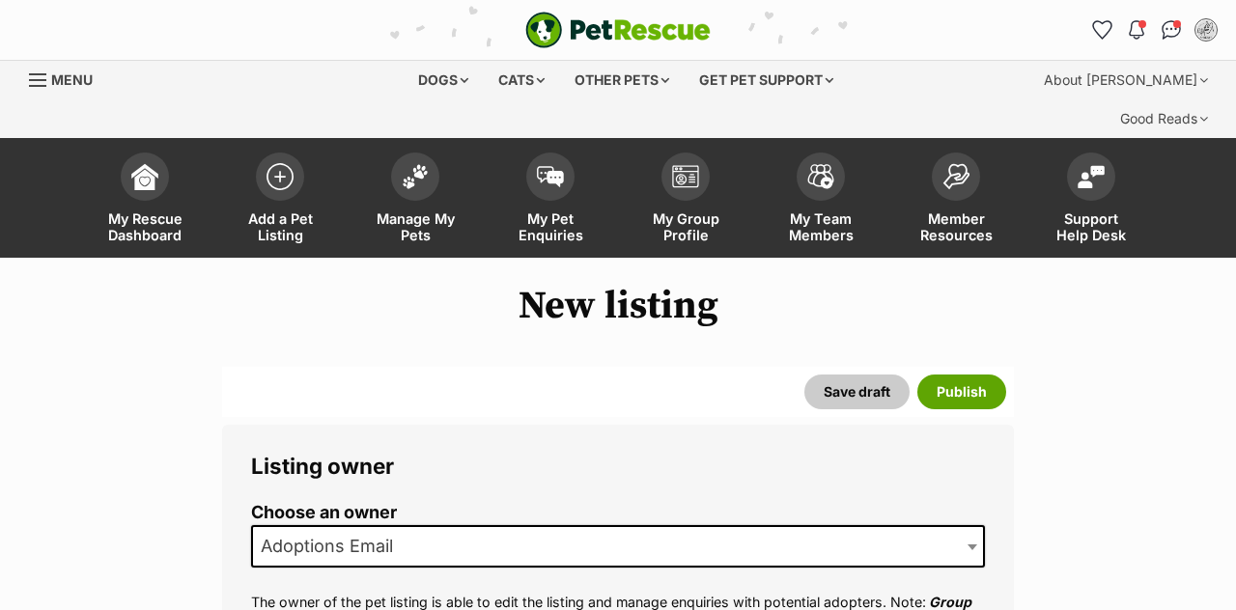
click at [971, 372] on div "Save draft Publish" at bounding box center [618, 392] width 792 height 50
click at [979, 375] on button "Publish" at bounding box center [962, 392] width 89 height 35
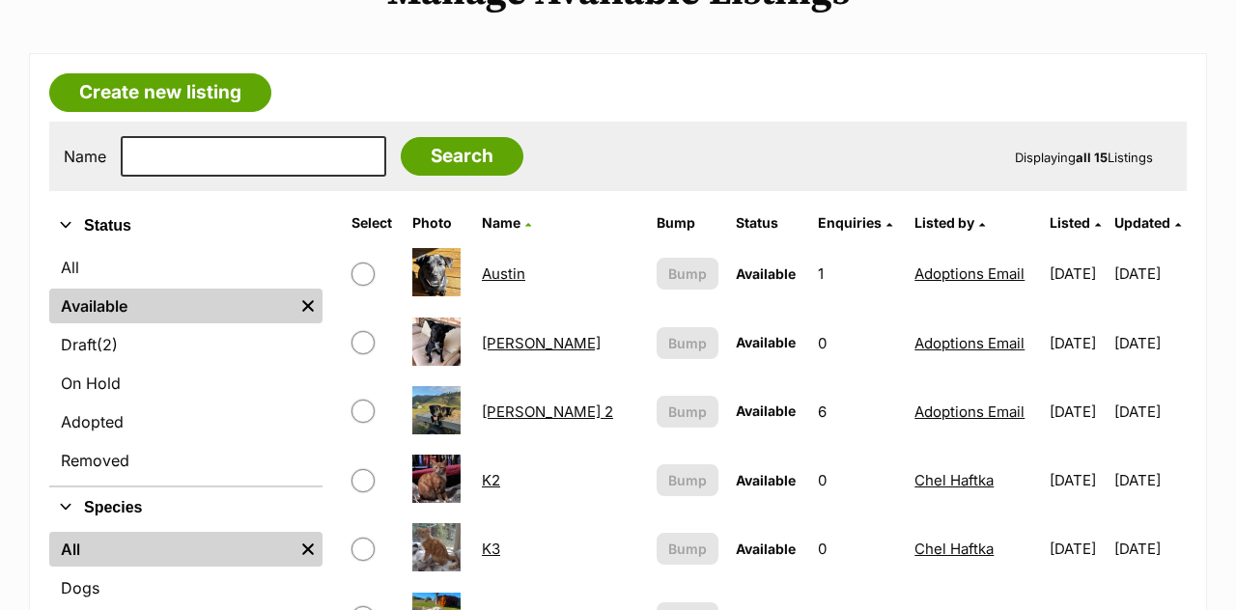
scroll to position [482, 0]
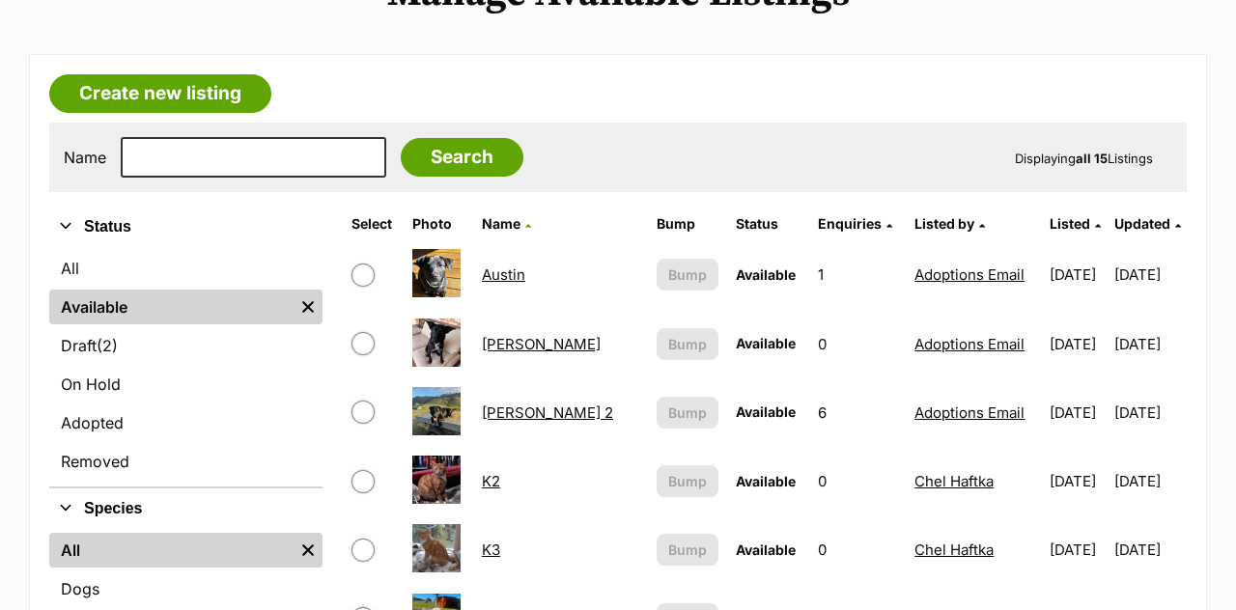
click at [494, 266] on link "Austin" at bounding box center [503, 275] width 43 height 18
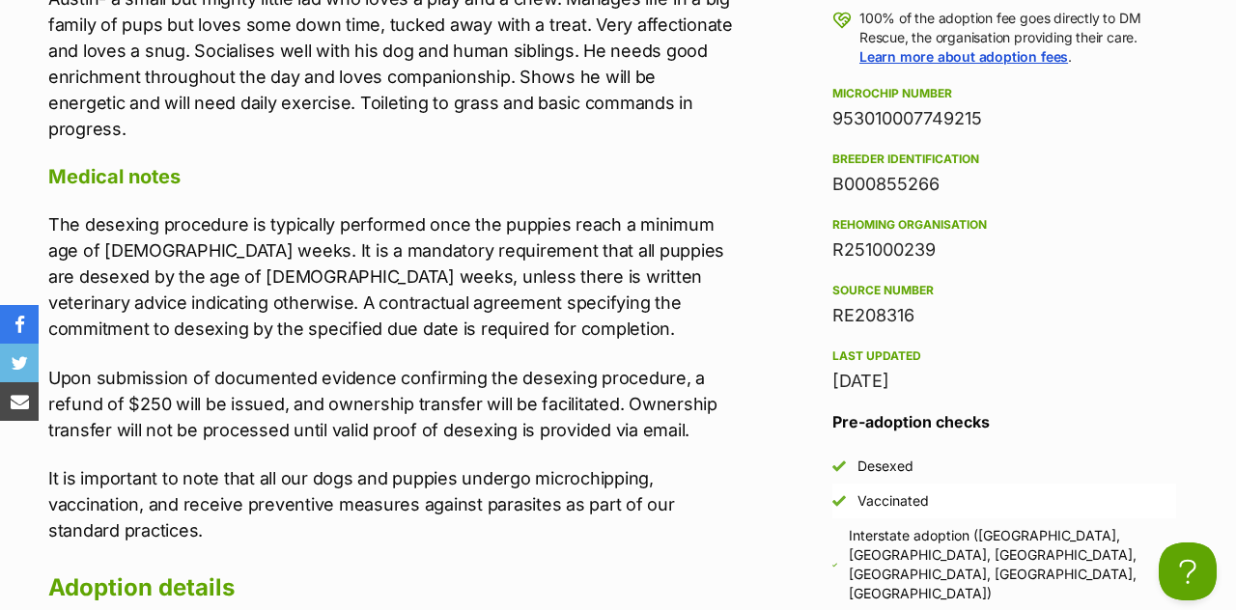
scroll to position [2124, 0]
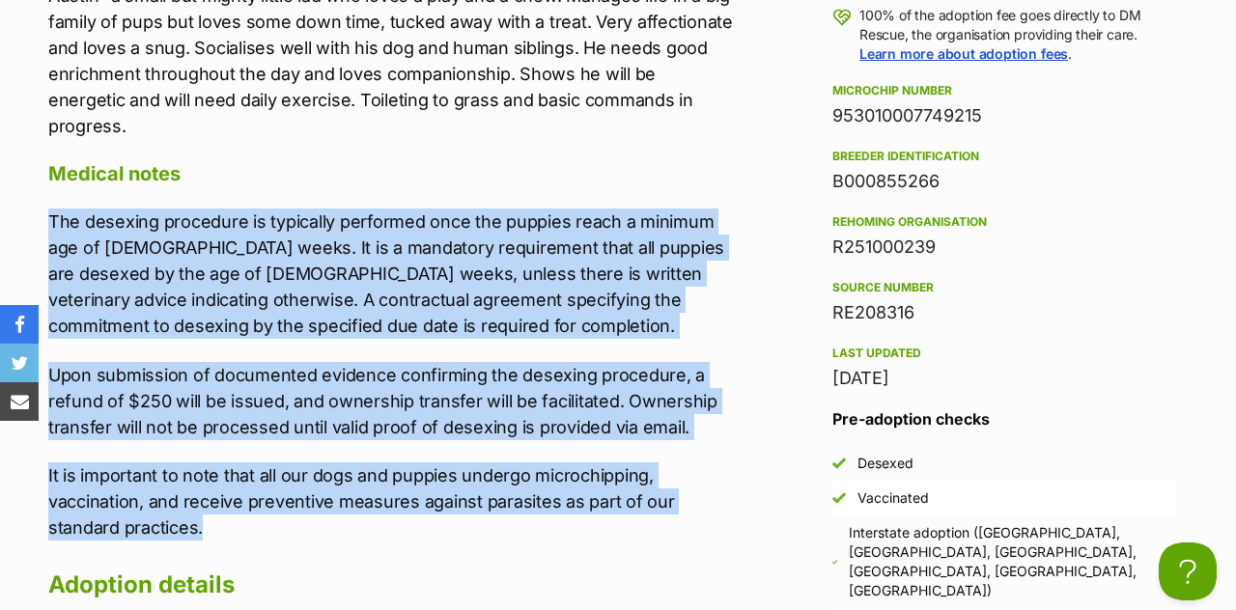
drag, startPoint x: 46, startPoint y: 134, endPoint x: 466, endPoint y: 448, distance: 523.7
copy div "The desexing procedure is typically performed once the puppies reach a minimum …"
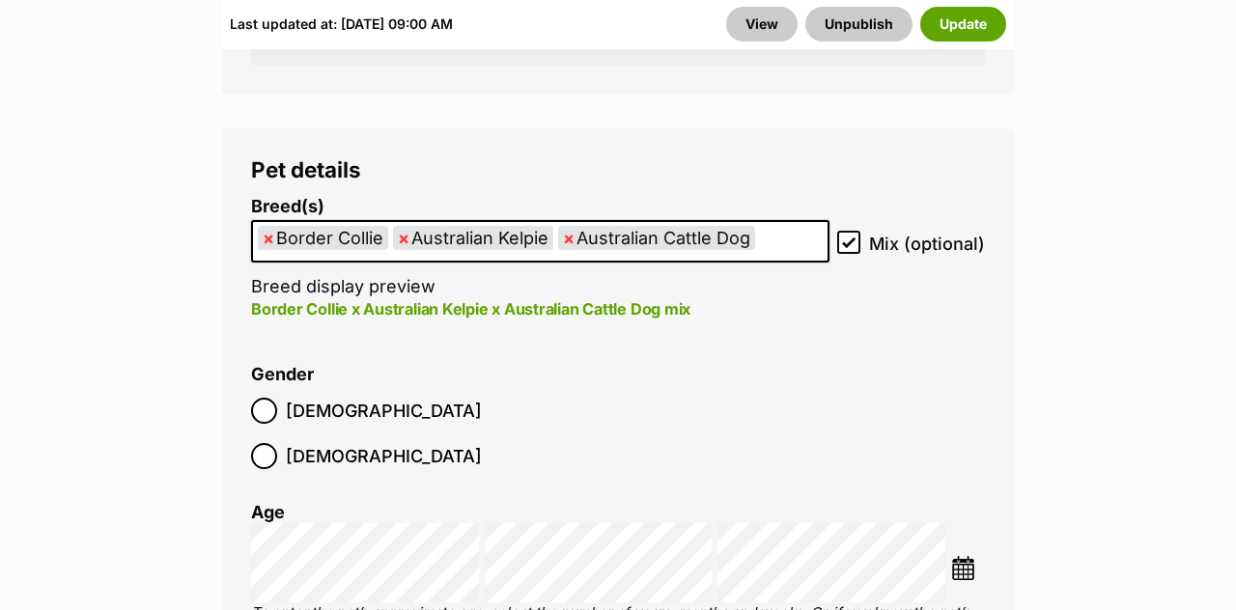
scroll to position [2699, 0]
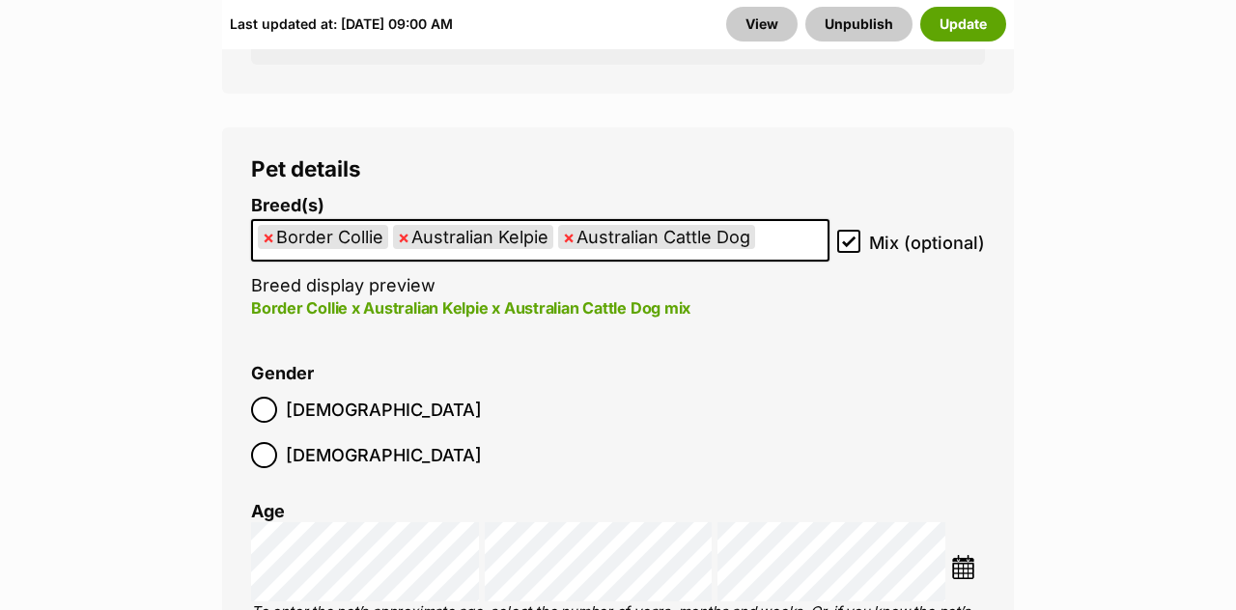
click at [851, 235] on icon at bounding box center [849, 242] width 14 height 14
click at [851, 230] on input "Mix (optional)" at bounding box center [848, 241] width 23 height 23
checkbox input "false"
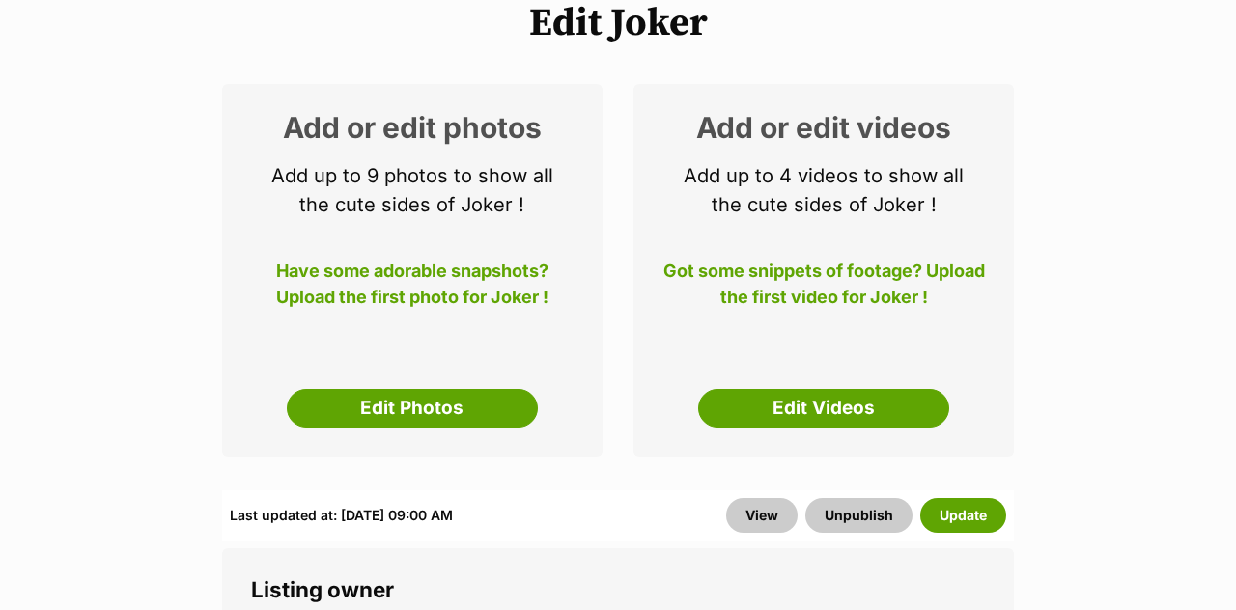
scroll to position [0, 0]
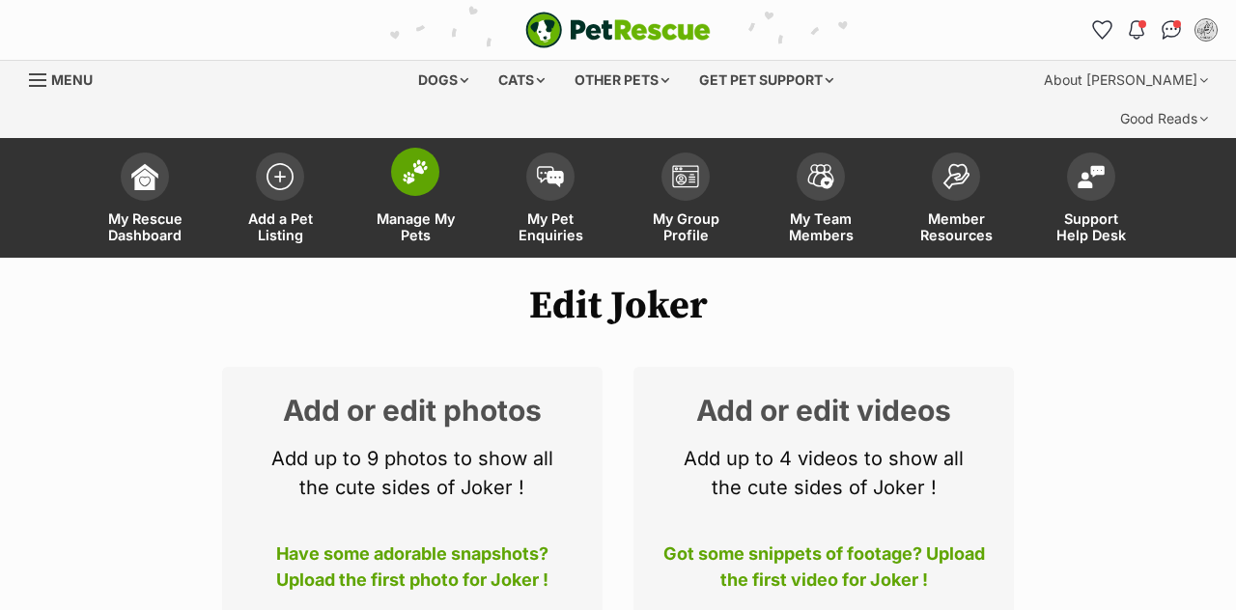
click at [421, 161] on link "Manage My Pets" at bounding box center [415, 200] width 135 height 115
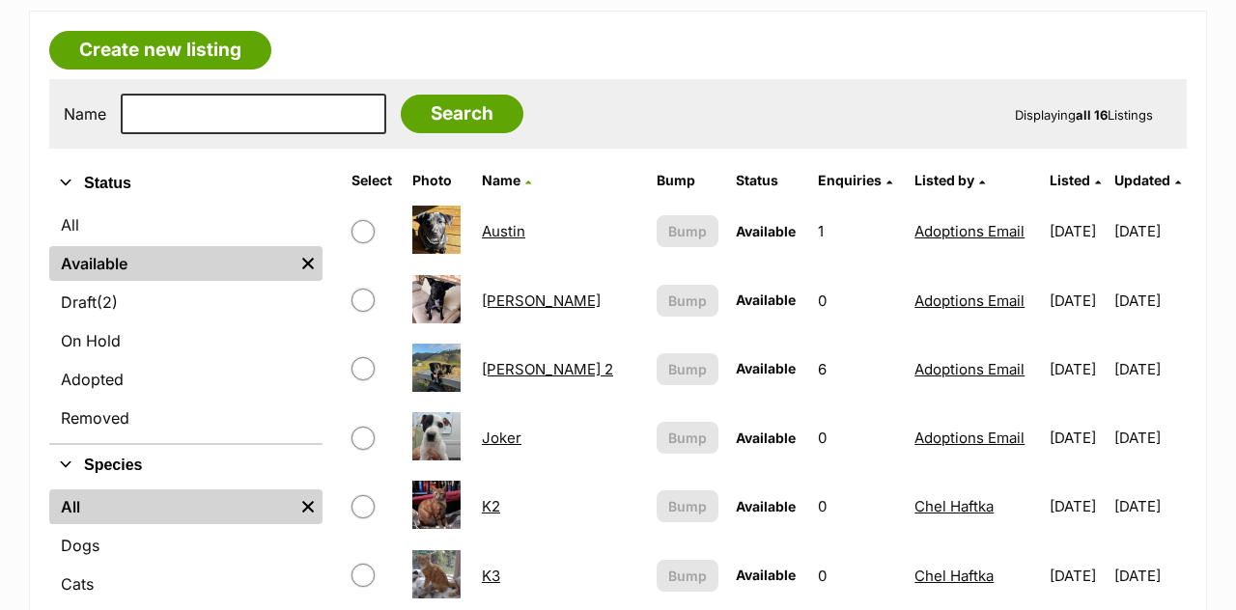
scroll to position [541, 0]
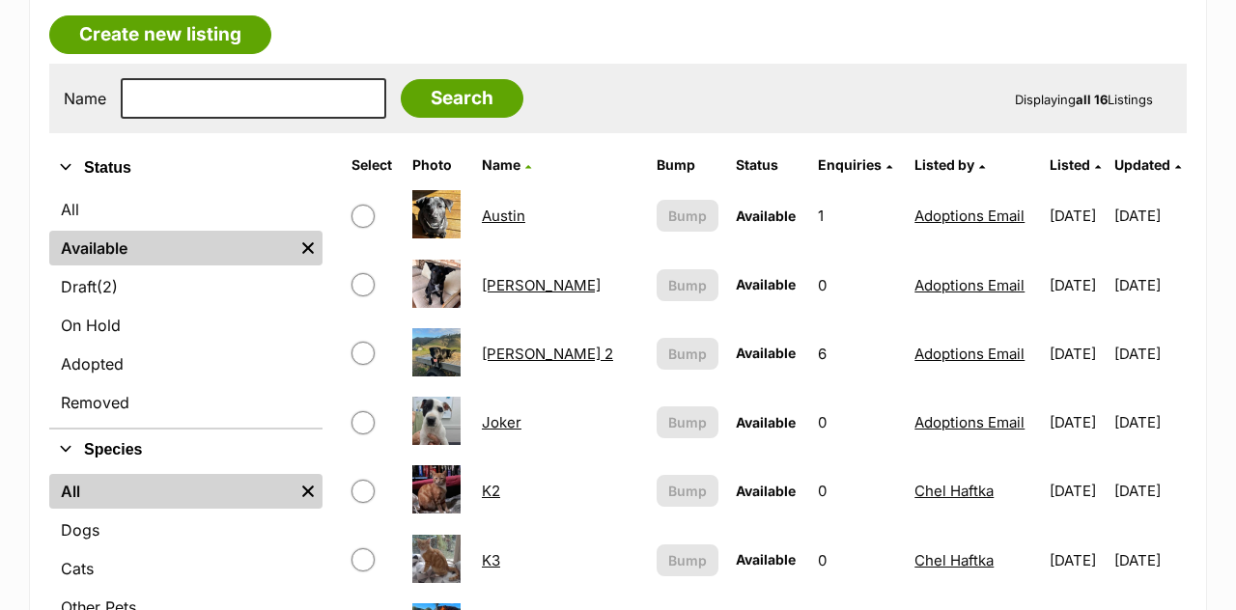
click at [514, 413] on link "Joker" at bounding box center [502, 422] width 40 height 18
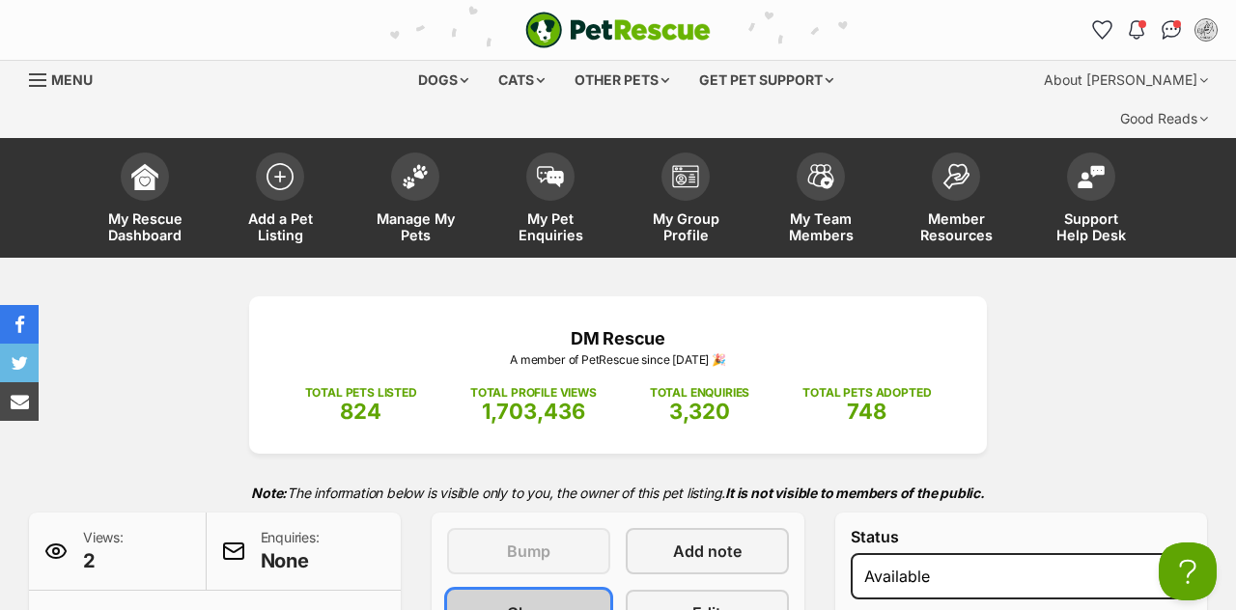
click at [547, 602] on span "Clone" at bounding box center [528, 613] width 43 height 23
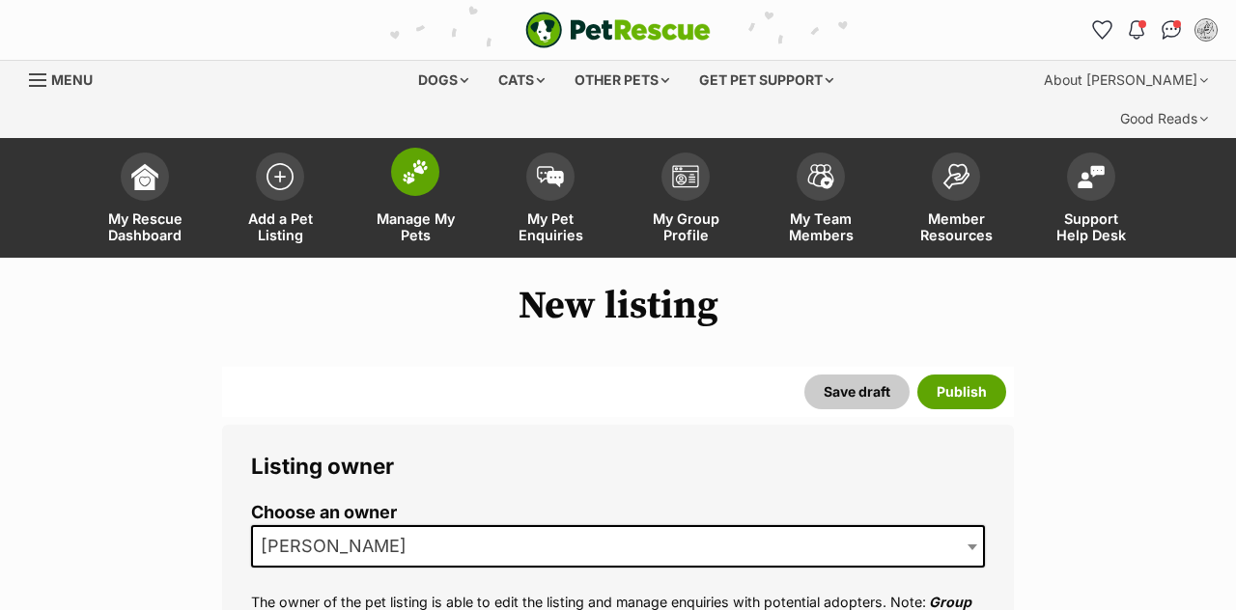
click at [413, 159] on img at bounding box center [415, 171] width 27 height 25
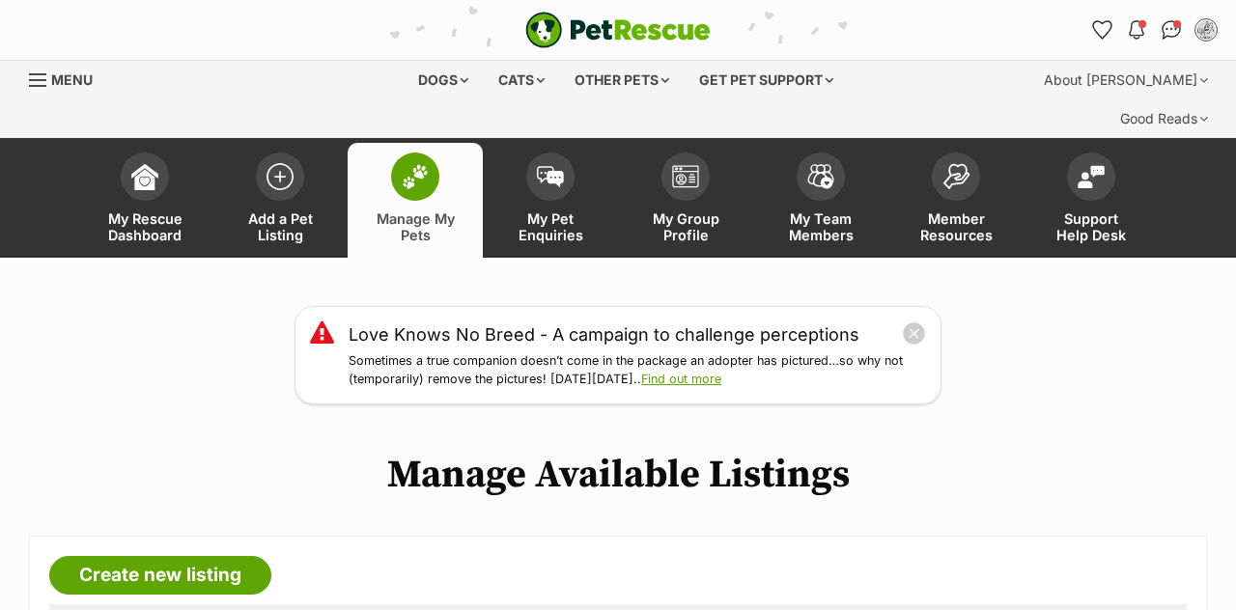
scroll to position [531, 0]
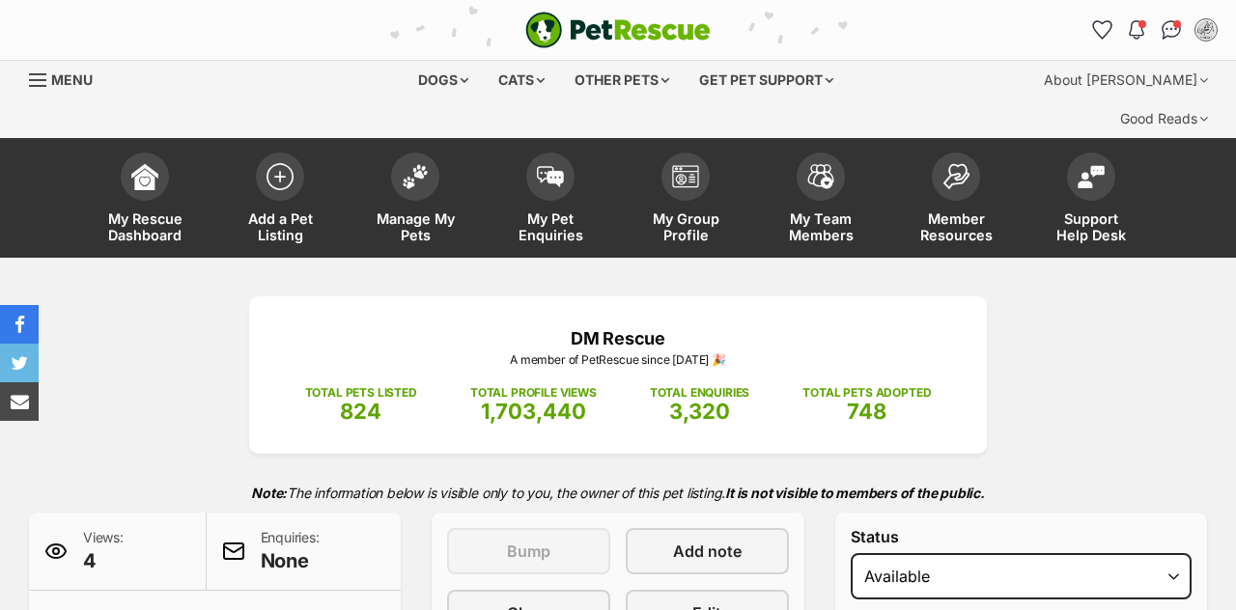
scroll to position [1864, 0]
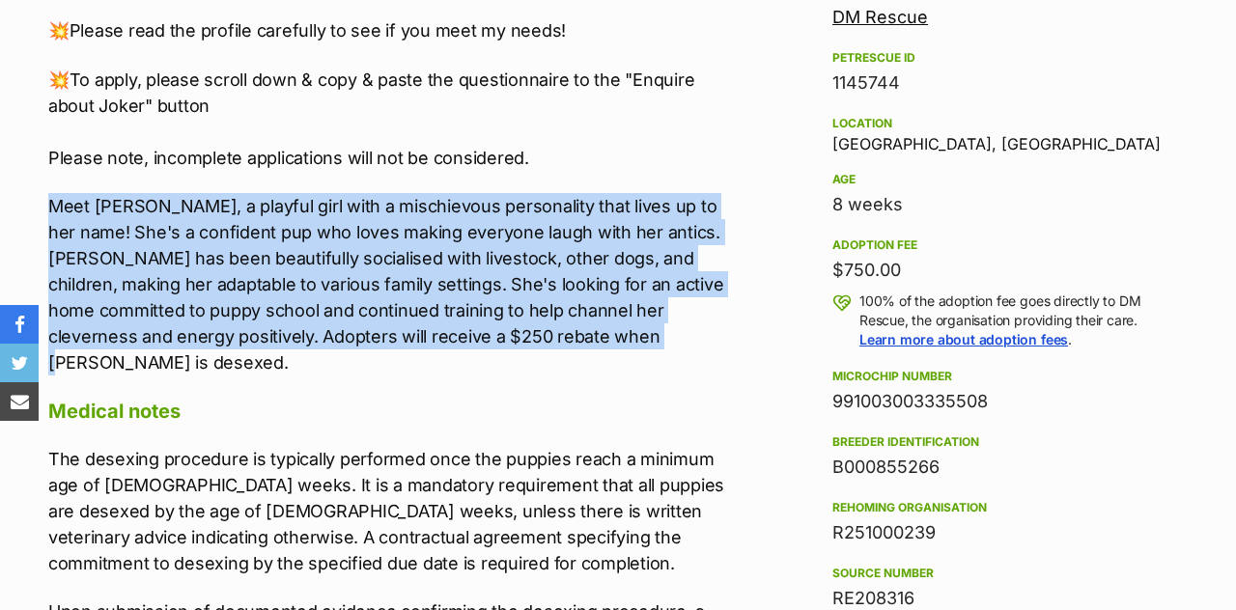
drag, startPoint x: 617, startPoint y: 272, endPoint x: 37, endPoint y: 136, distance: 596.2
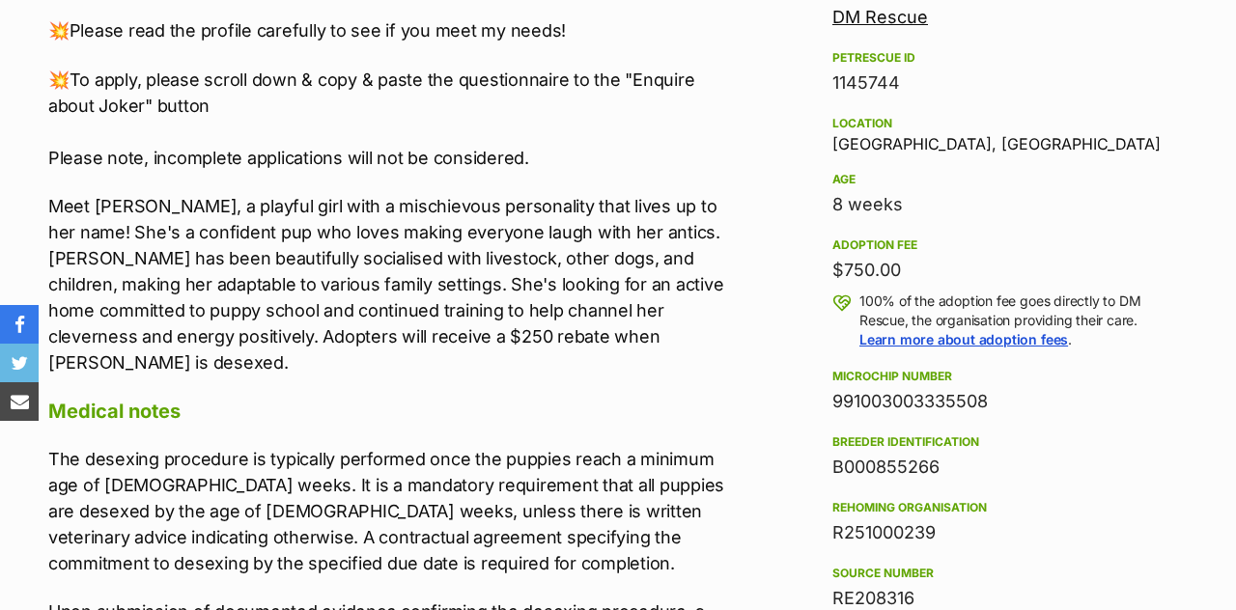
drag, startPoint x: 1007, startPoint y: 336, endPoint x: 809, endPoint y: 339, distance: 198.0
click at [809, 339] on aside "Rescue group DM Rescue PetRescue ID 1145744 Location [GEOGRAPHIC_DATA], [GEOGRA…" at bounding box center [1005, 472] width 406 height 983
copy div "991003003335508"
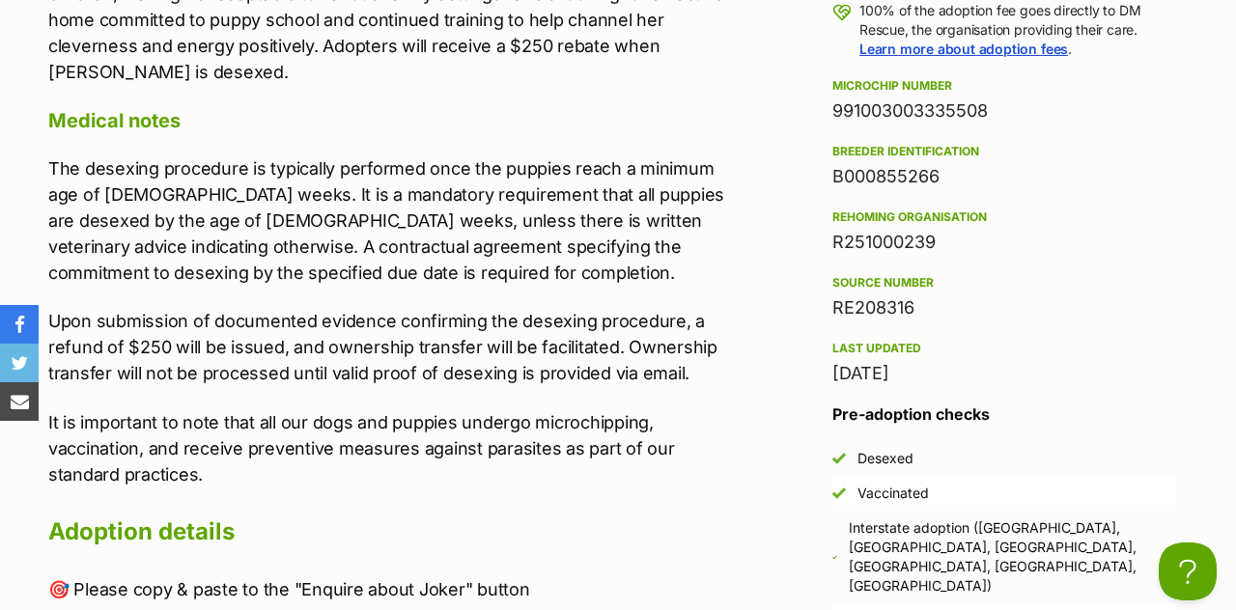
scroll to position [2156, 0]
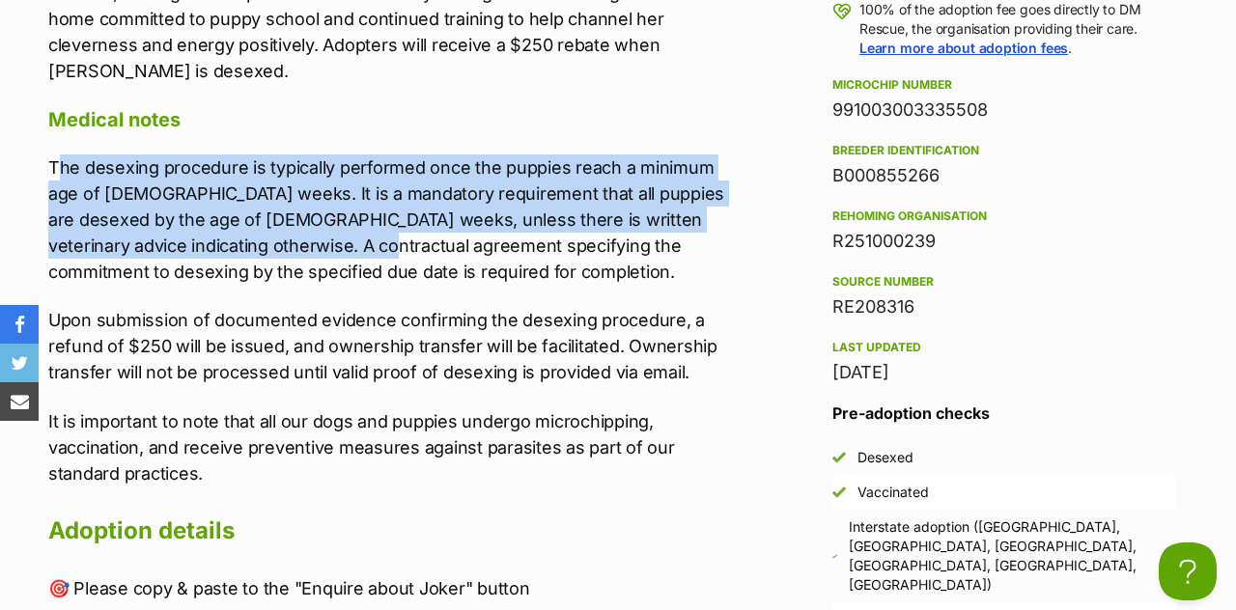
drag, startPoint x: 55, startPoint y: 74, endPoint x: 326, endPoint y: 153, distance: 282.4
click at [326, 155] on p "The desexing procedure is typically performed once the puppies reach a minimum …" at bounding box center [392, 220] width 688 height 130
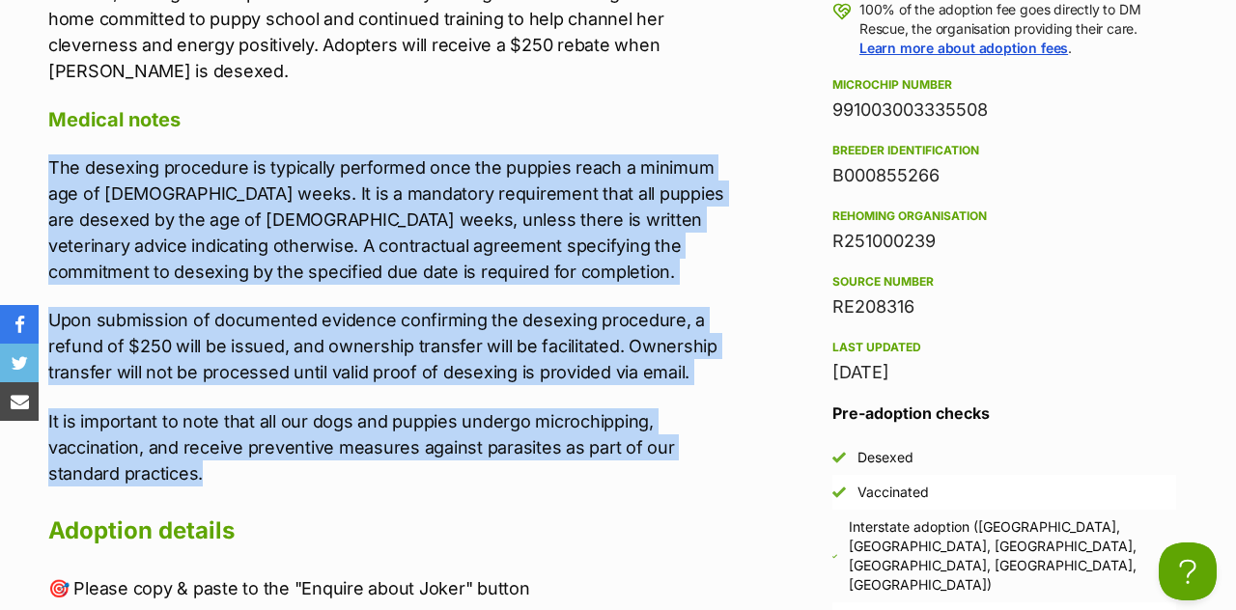
drag, startPoint x: 46, startPoint y: 73, endPoint x: 676, endPoint y: 379, distance: 699.8
copy div "The desexing procedure is typically performed once the puppies reach a minimum …"
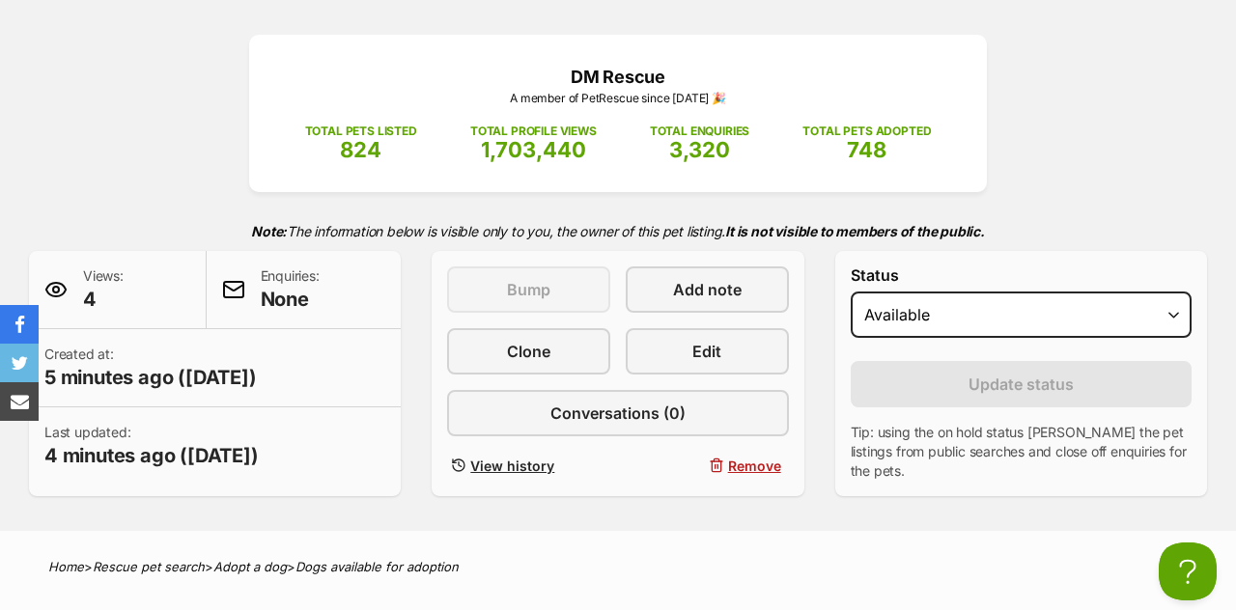
scroll to position [0, 0]
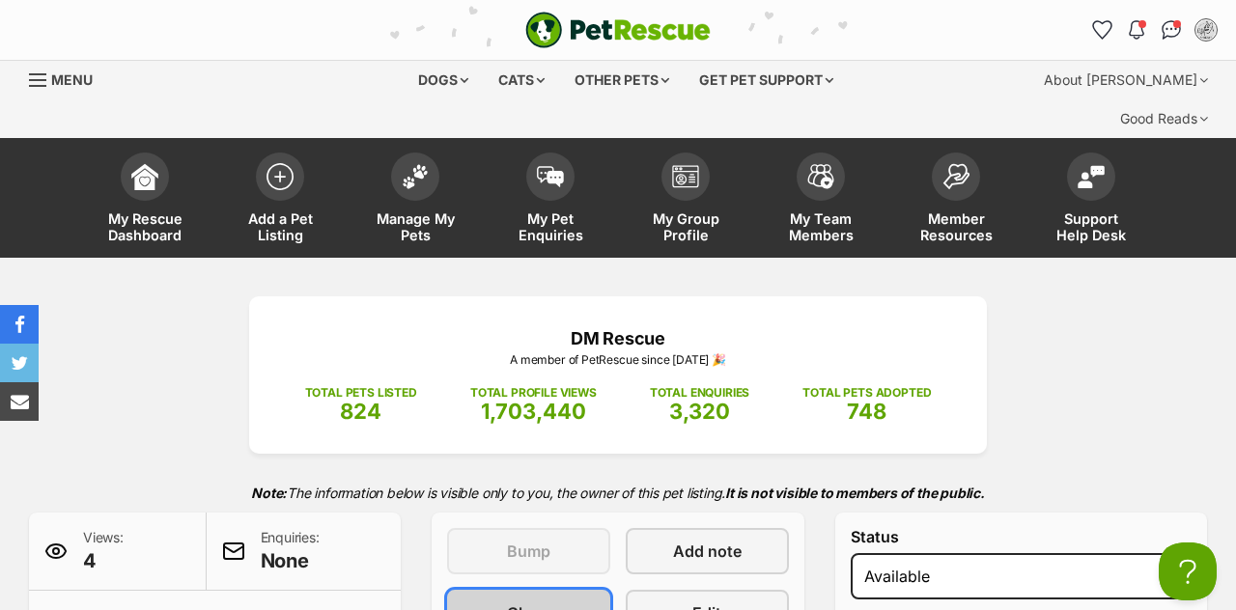
click at [523, 602] on span "Clone" at bounding box center [528, 613] width 43 height 23
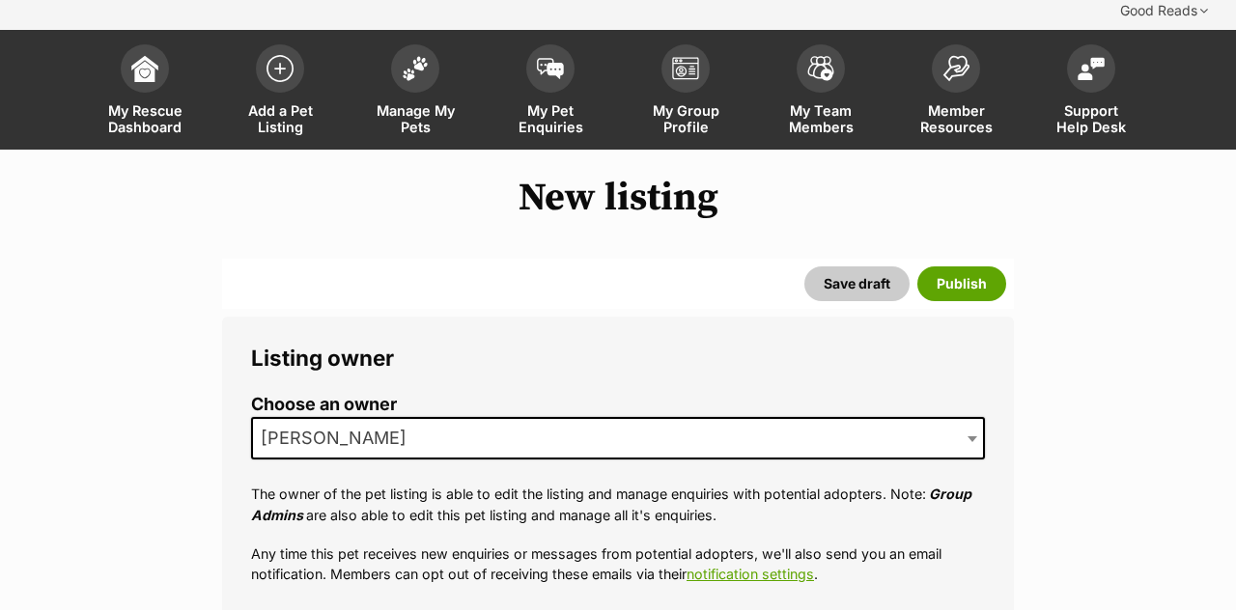
scroll to position [109, 0]
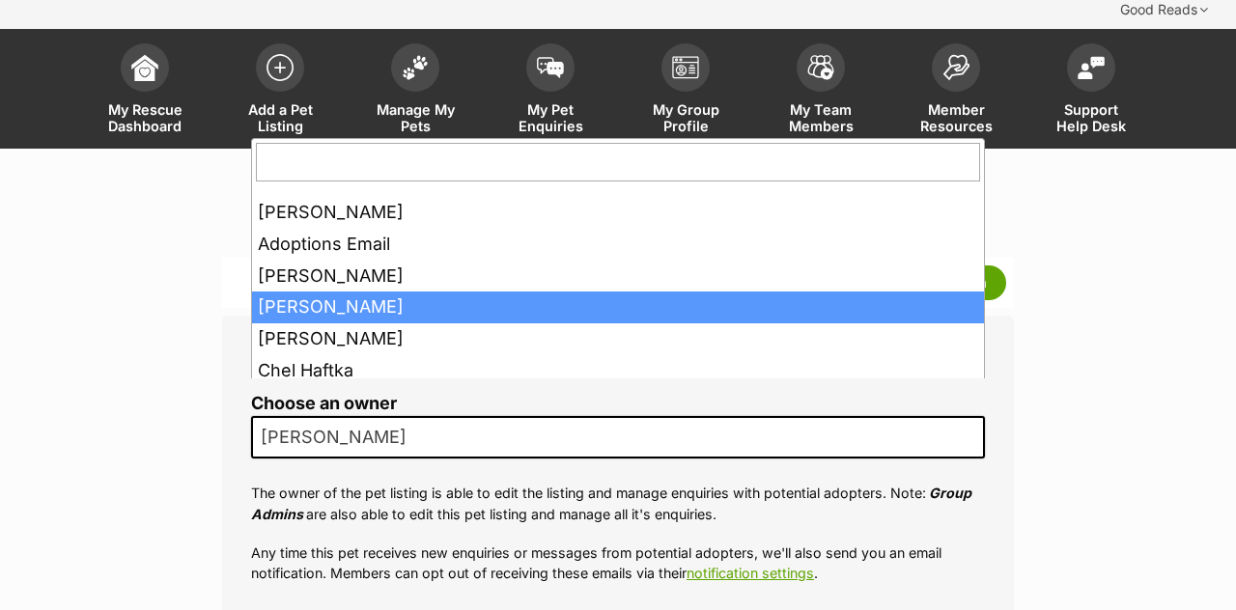
click at [548, 419] on span "[PERSON_NAME]" at bounding box center [618, 437] width 734 height 42
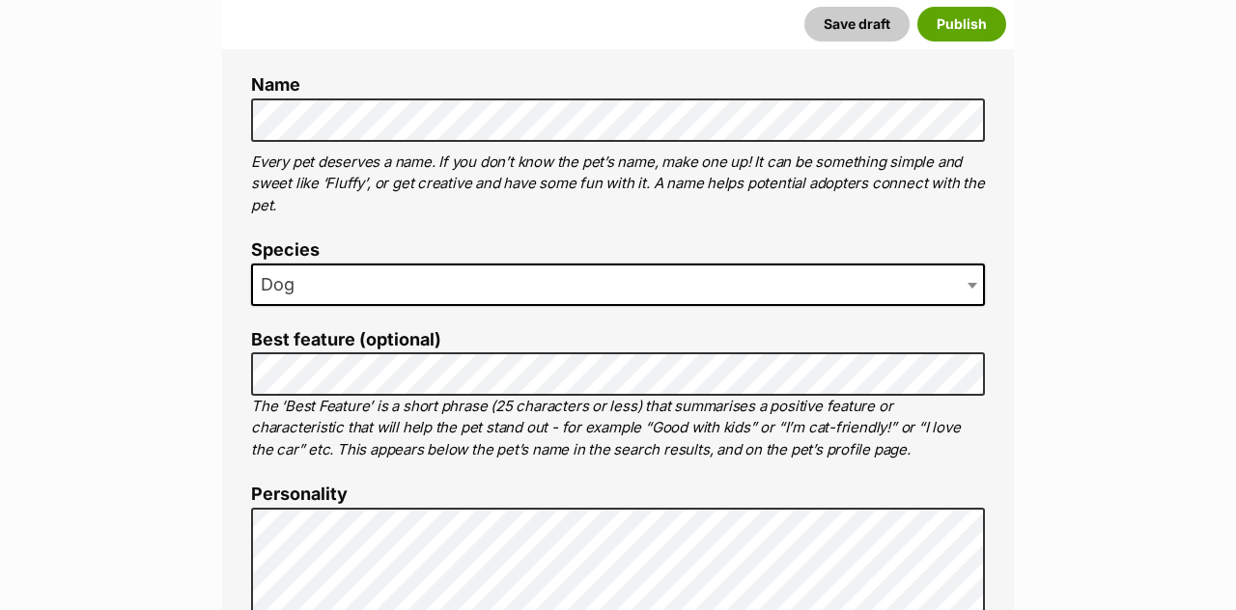
scroll to position [735, 0]
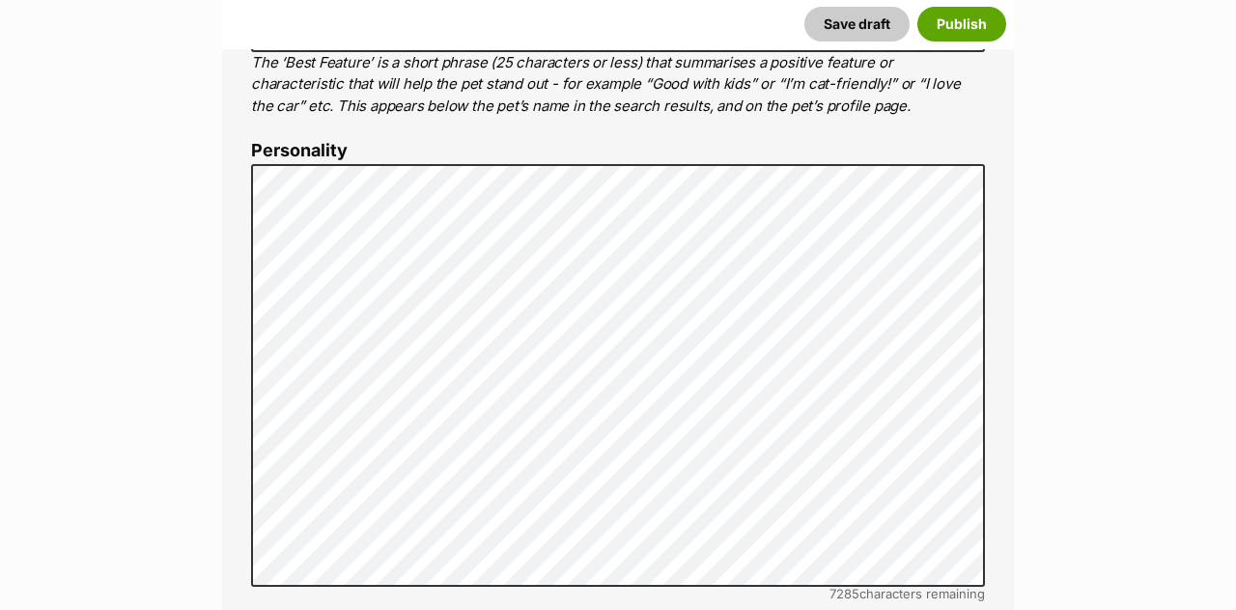
scroll to position [1140, 0]
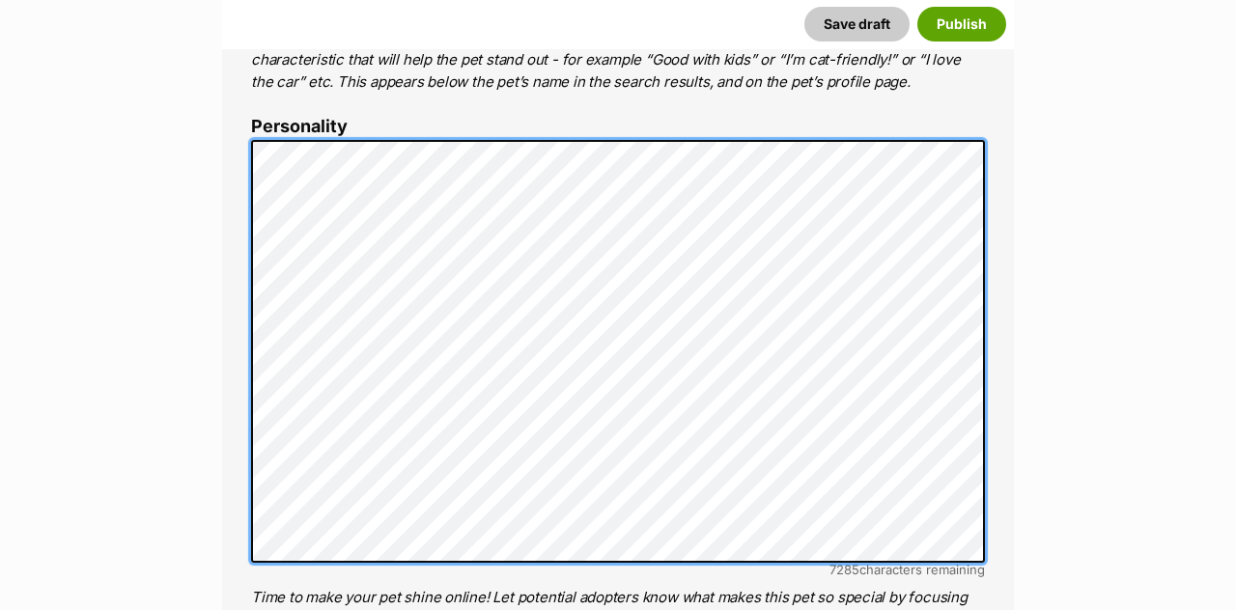
click at [231, 258] on div "About This Pet Name Henlo there, it looks like you might be using the pet name …" at bounding box center [618, 438] width 792 height 1618
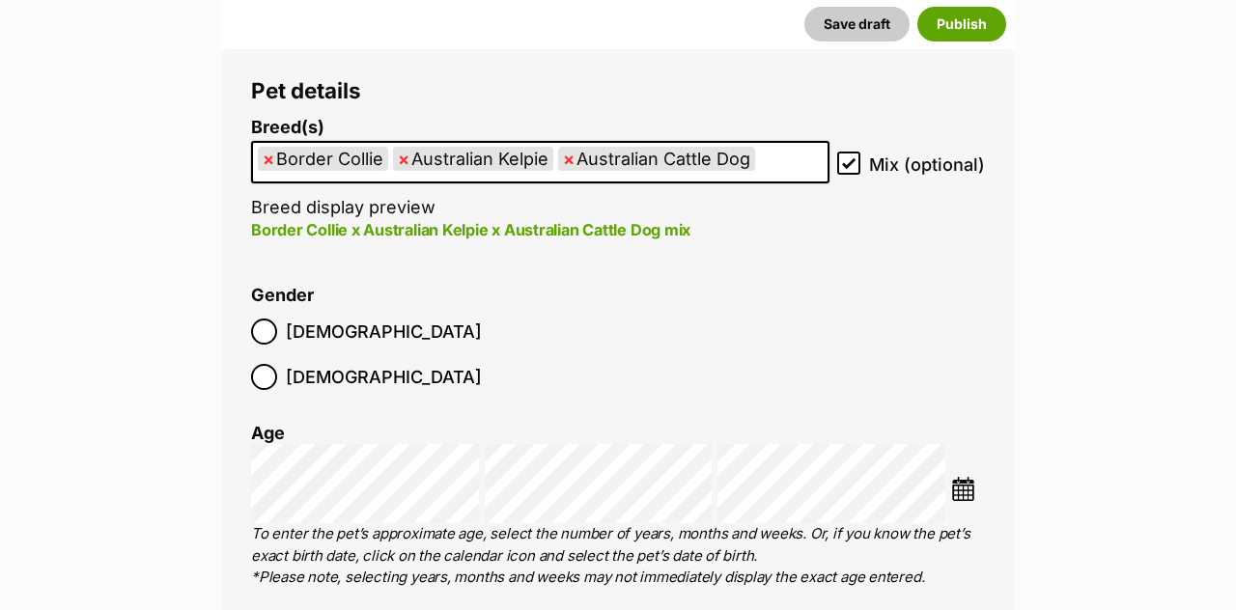
scroll to position [2372, 0]
click at [848, 155] on icon at bounding box center [849, 162] width 14 height 14
click at [848, 151] on input "Mix (optional)" at bounding box center [848, 162] width 23 height 23
checkbox input "false"
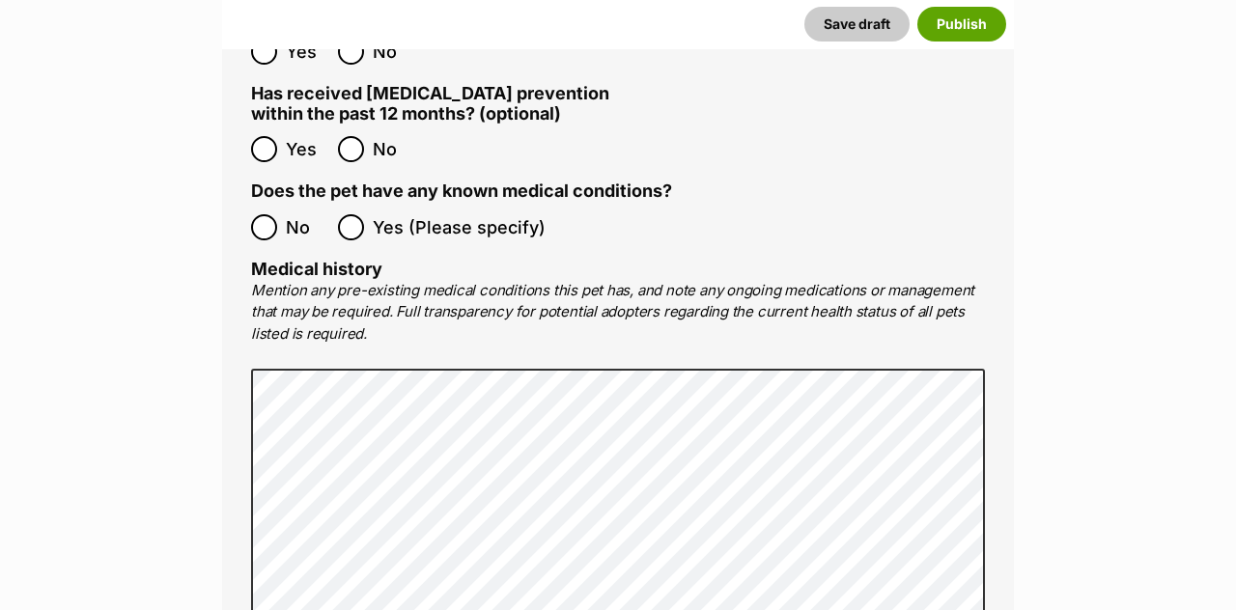
scroll to position [3659, 0]
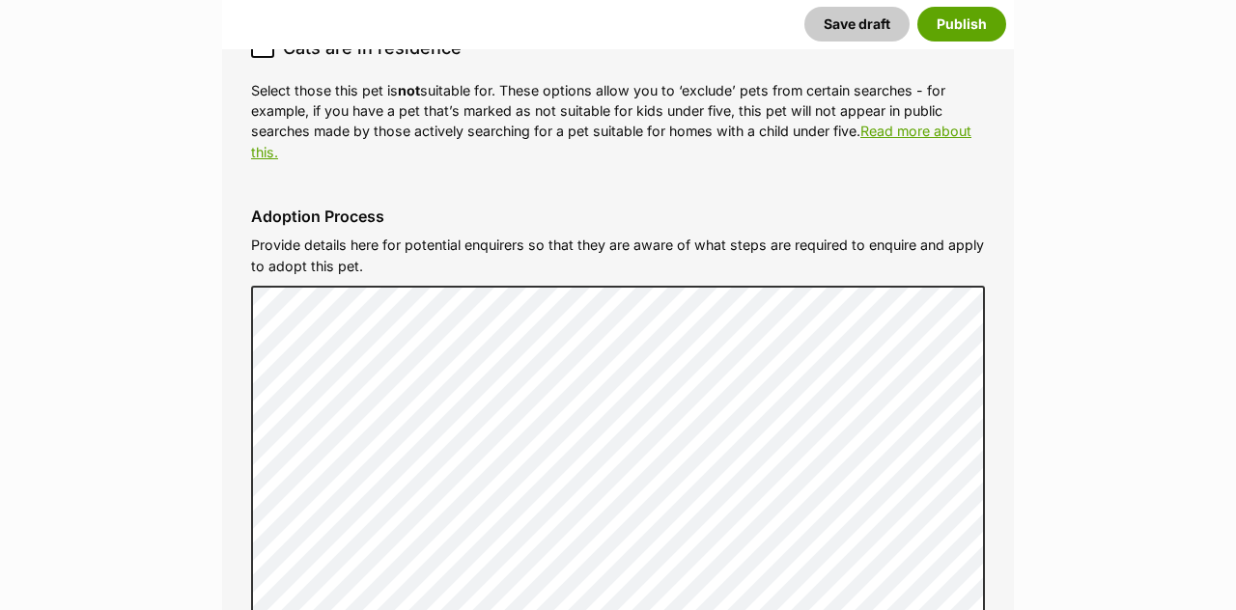
scroll to position [5438, 0]
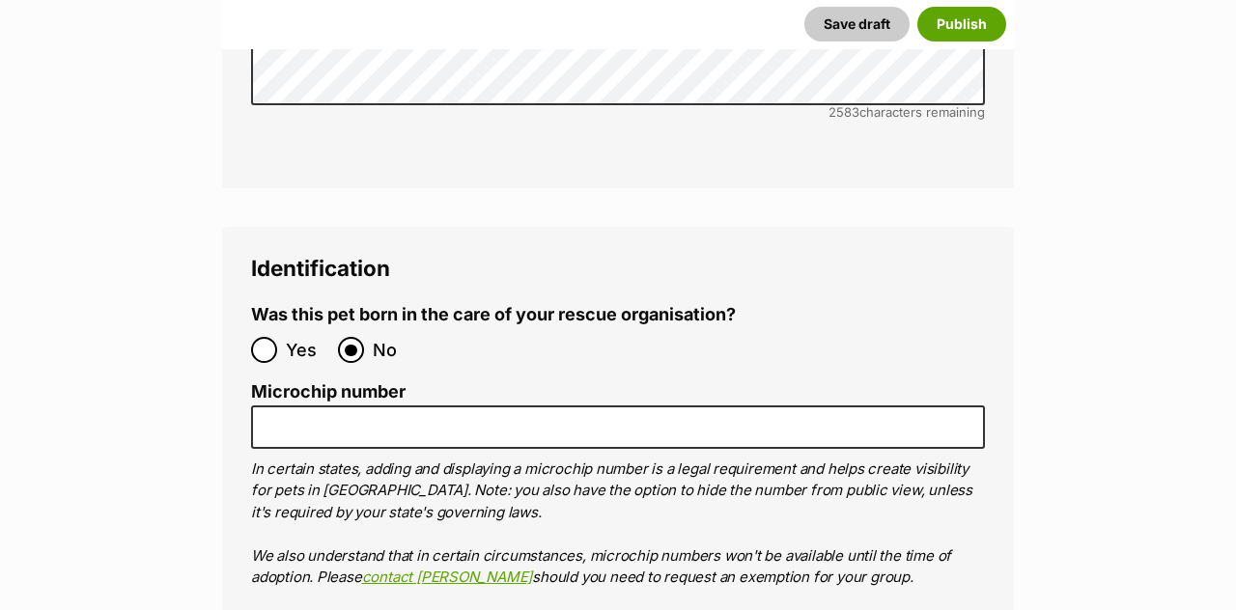
scroll to position [6696, 0]
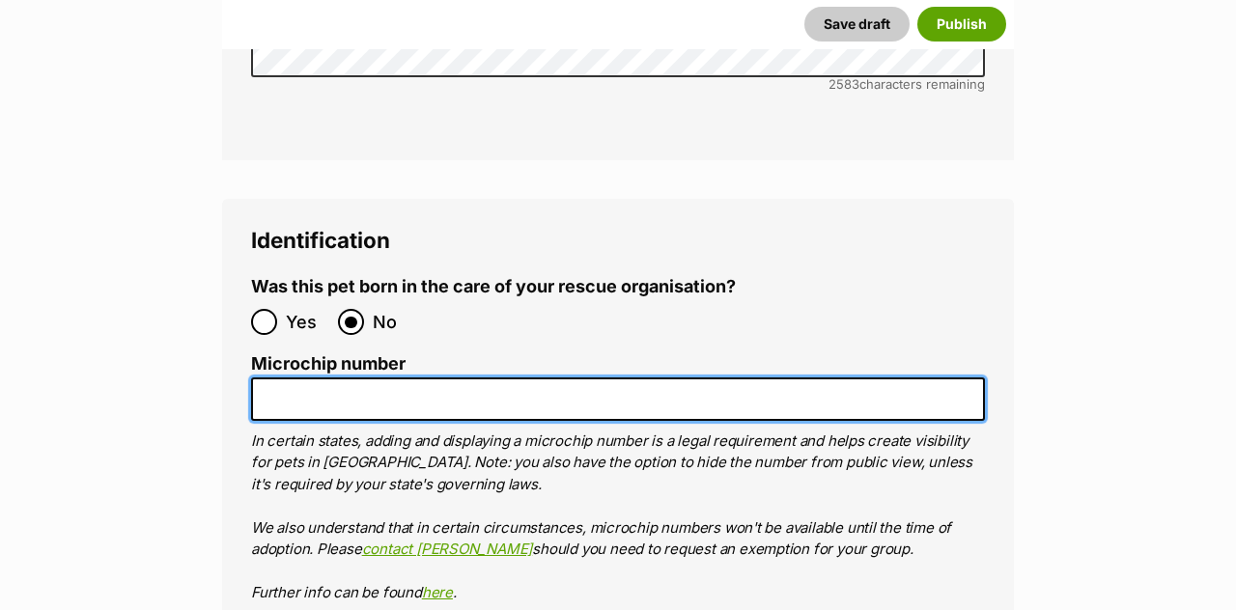
click at [452, 378] on input "Microchip number" at bounding box center [618, 399] width 734 height 43
paste input "991003003335499"
type input "991003003335499"
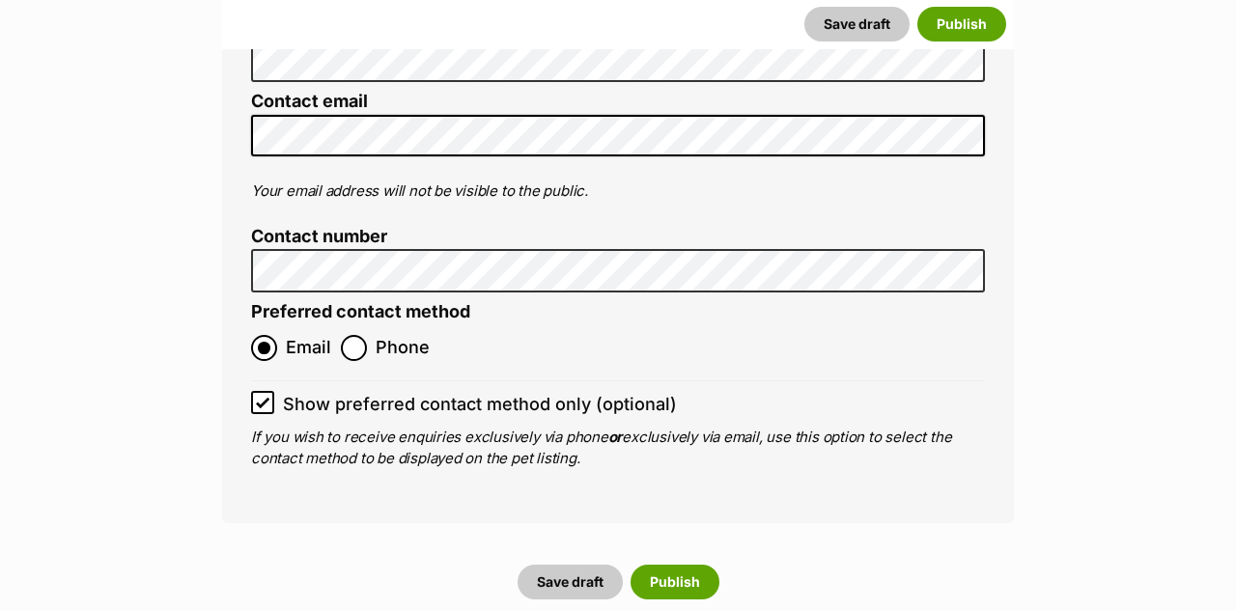
scroll to position [8571, 0]
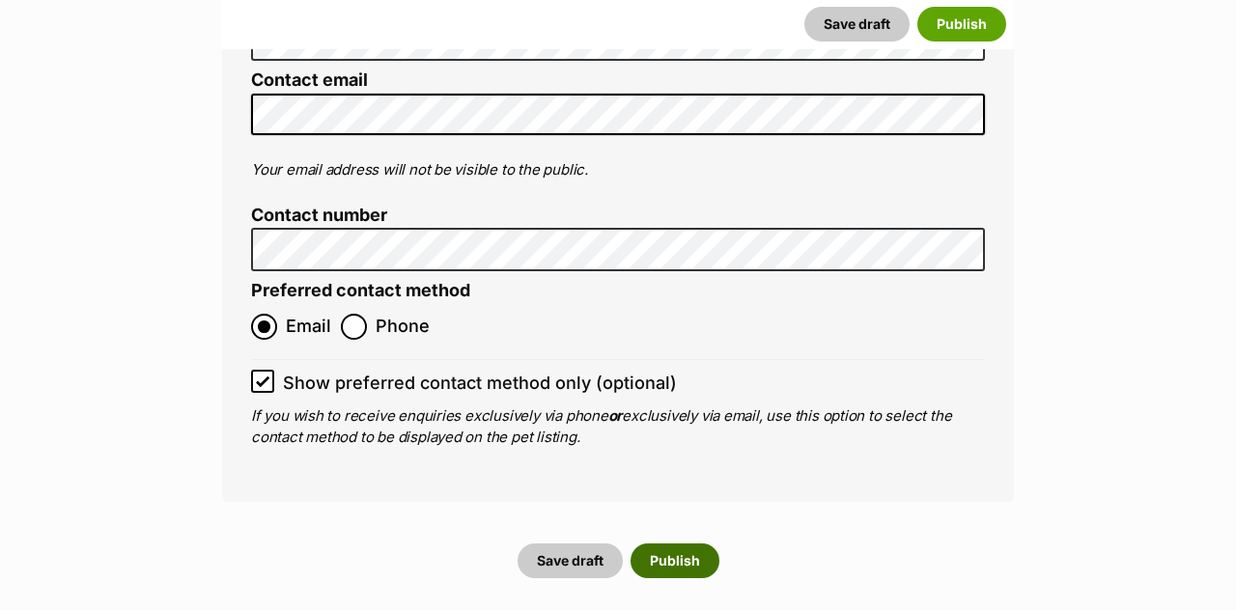
click at [662, 544] on button "Publish" at bounding box center [675, 561] width 89 height 35
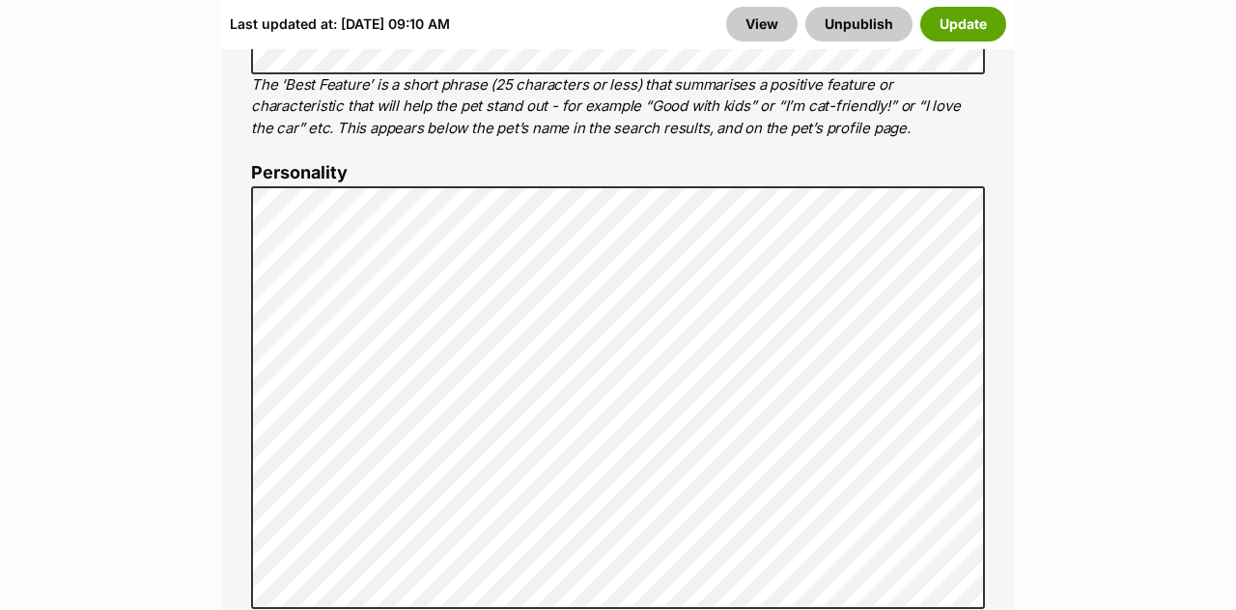
scroll to position [1500, 0]
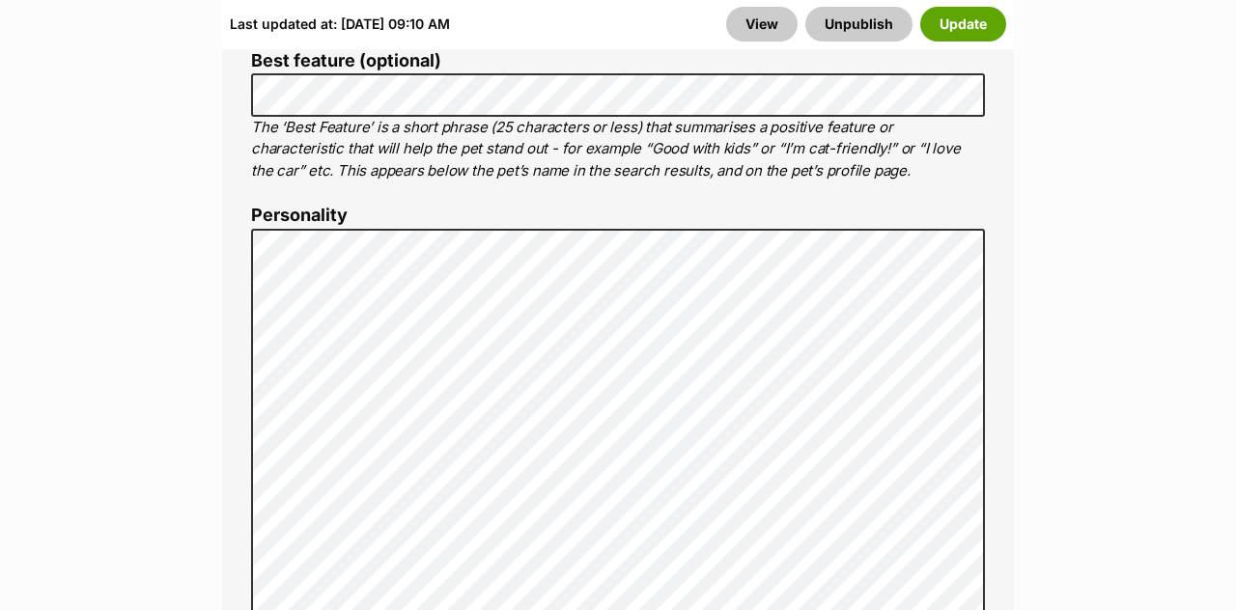
scroll to position [1481, 0]
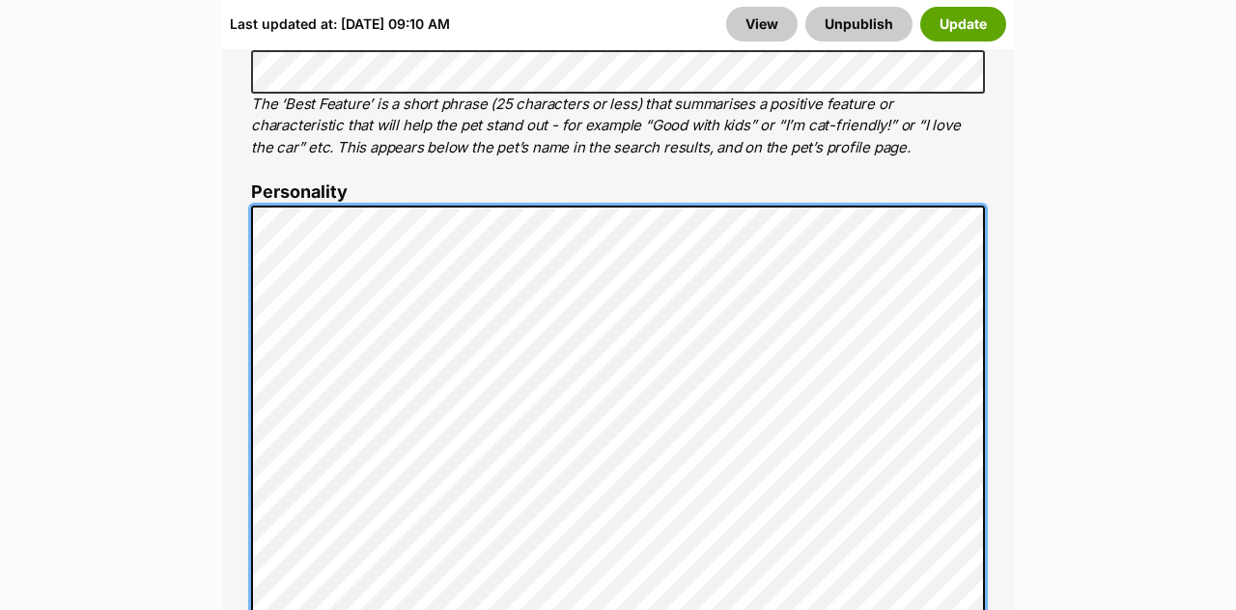
click at [238, 336] on div "About This Pet Name Henlo there, it looks like you might be using the pet name …" at bounding box center [618, 504] width 792 height 1618
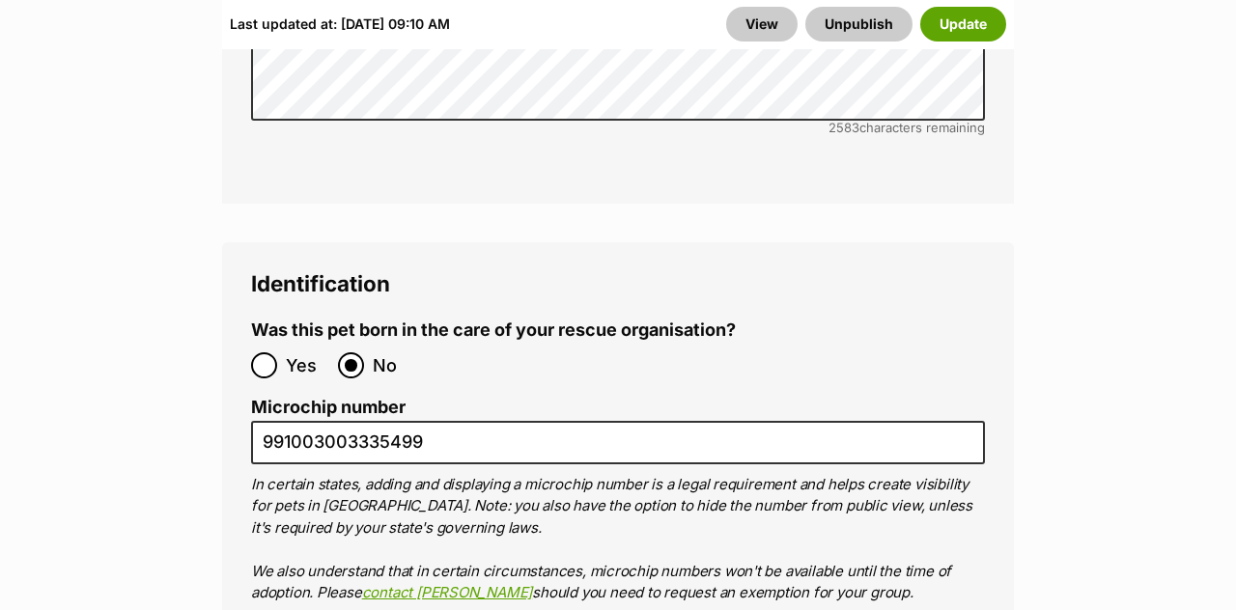
scroll to position [7037, 0]
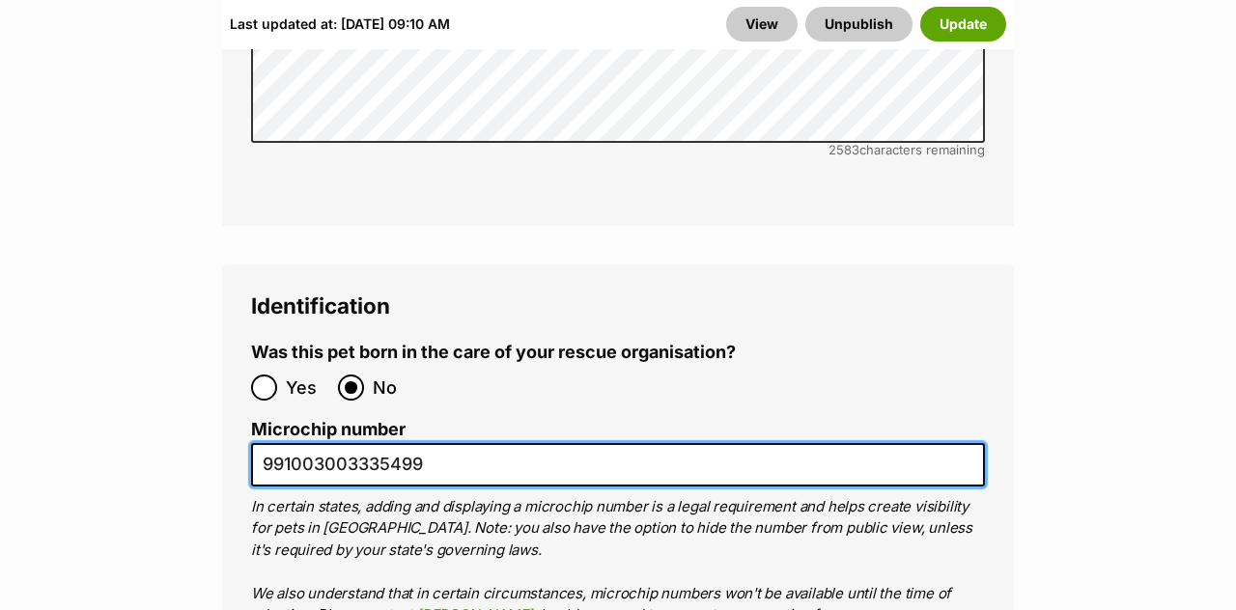
drag, startPoint x: 477, startPoint y: 361, endPoint x: 128, endPoint y: 359, distance: 348.7
